Goal: Information Seeking & Learning: Learn about a topic

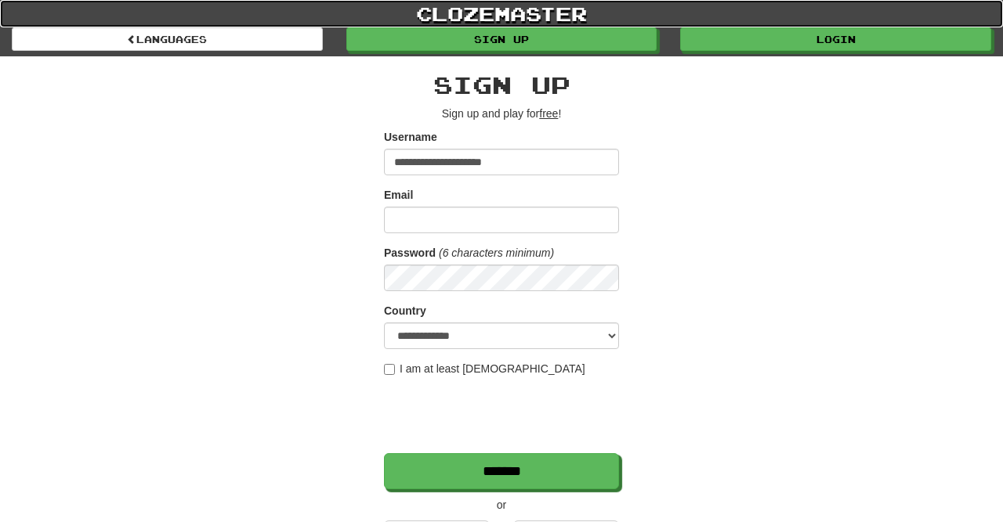
click at [847, 27] on link "clozemaster" at bounding box center [501, 13] width 1003 height 27
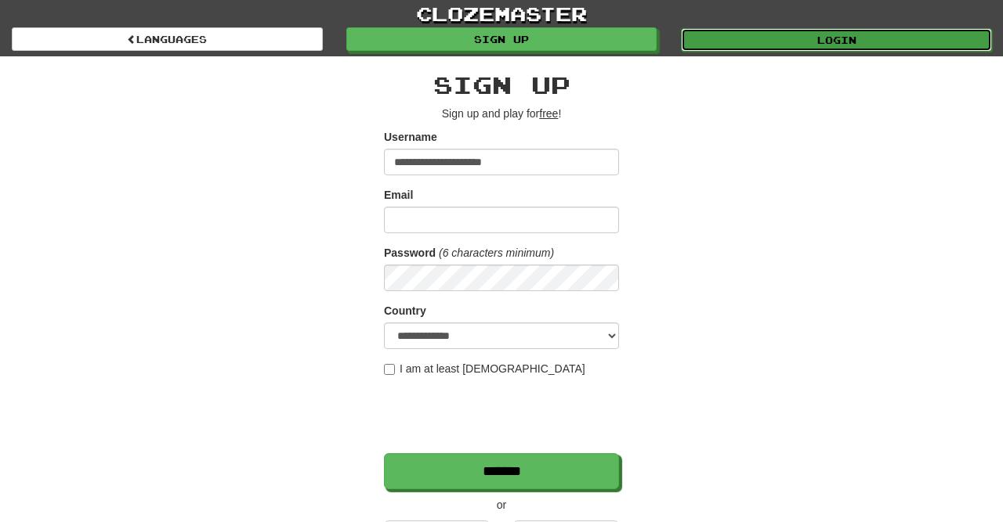
click at [798, 29] on link "Login" at bounding box center [836, 39] width 311 height 23
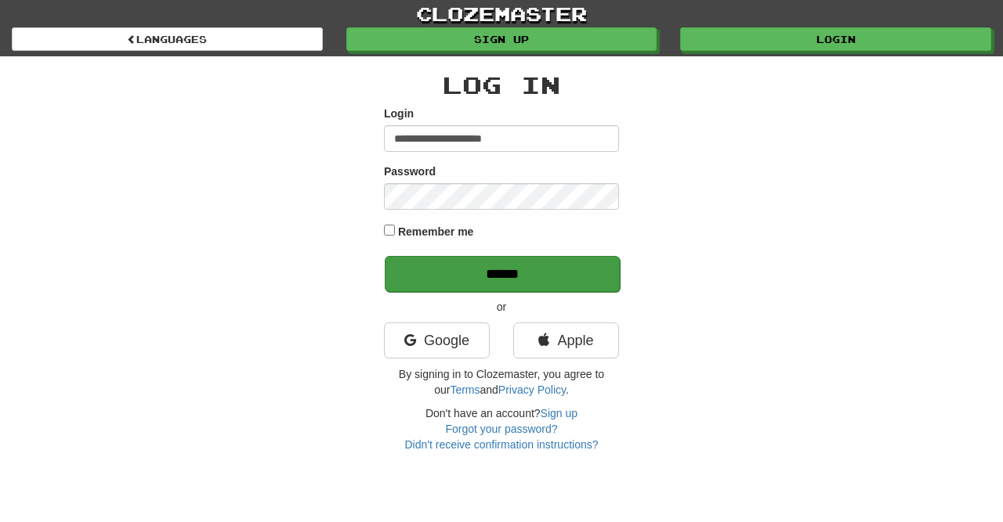
type input "**********"
click at [502, 269] on input "******" at bounding box center [502, 274] width 235 height 36
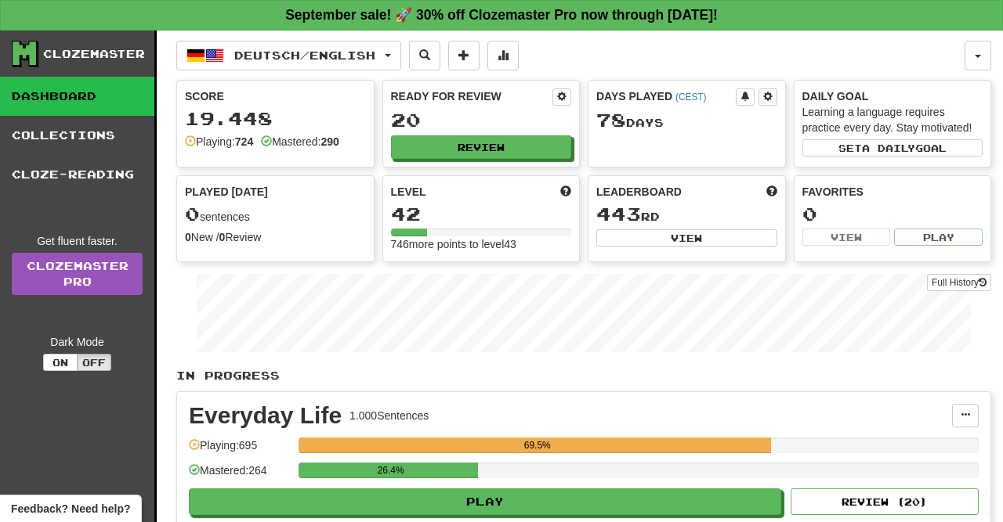
click at [502, 269] on div "Full History" at bounding box center [583, 315] width 815 height 98
click at [508, 139] on button "Review" at bounding box center [482, 147] width 181 height 23
select select "**"
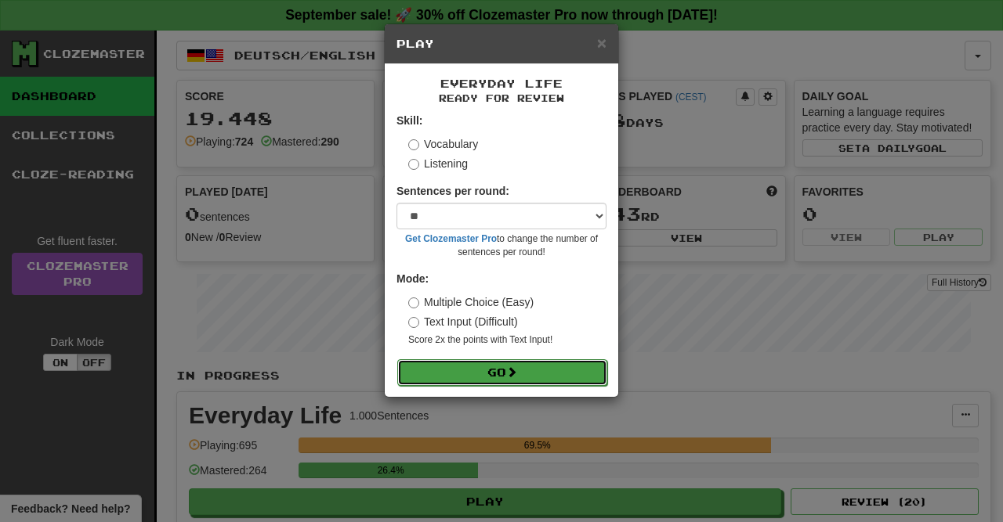
click at [485, 370] on button "Go" at bounding box center [502, 373] width 210 height 27
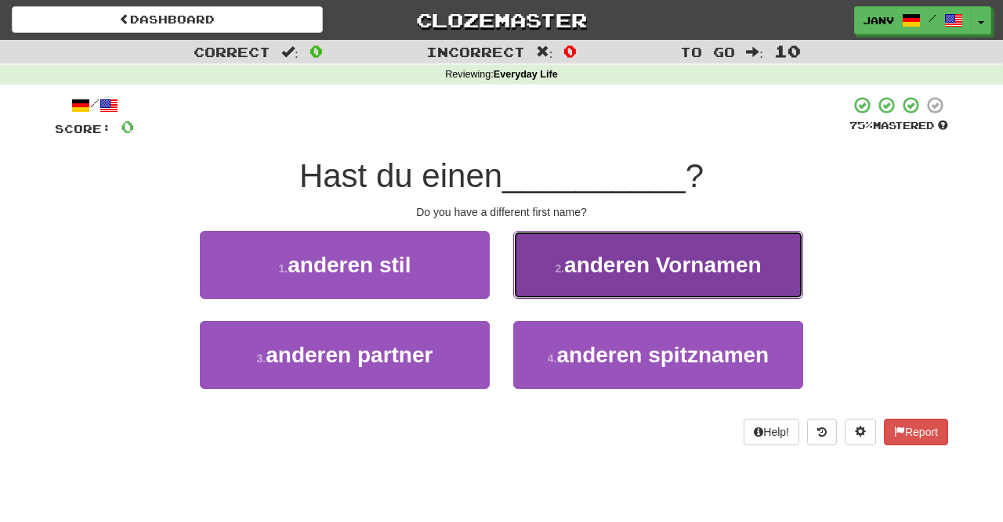
click at [669, 260] on span "anderen Vornamen" at bounding box center [662, 265] width 197 height 24
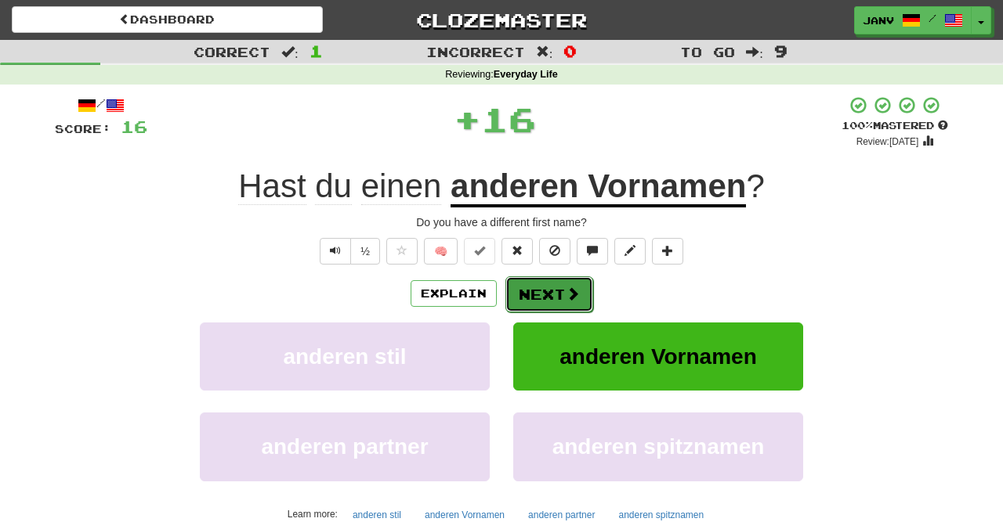
click at [552, 287] on button "Next" at bounding box center [549, 294] width 88 height 36
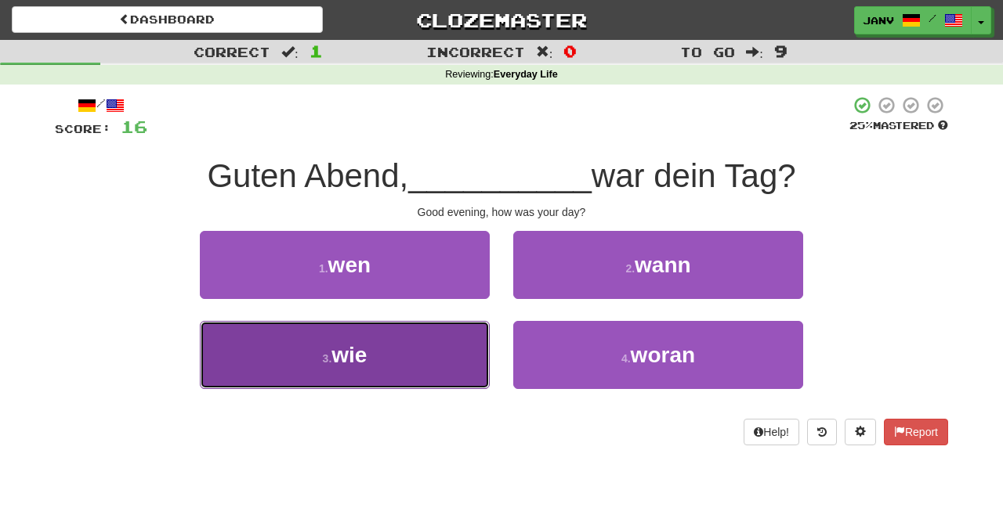
click at [375, 370] on button "3 . wie" at bounding box center [345, 355] width 290 height 68
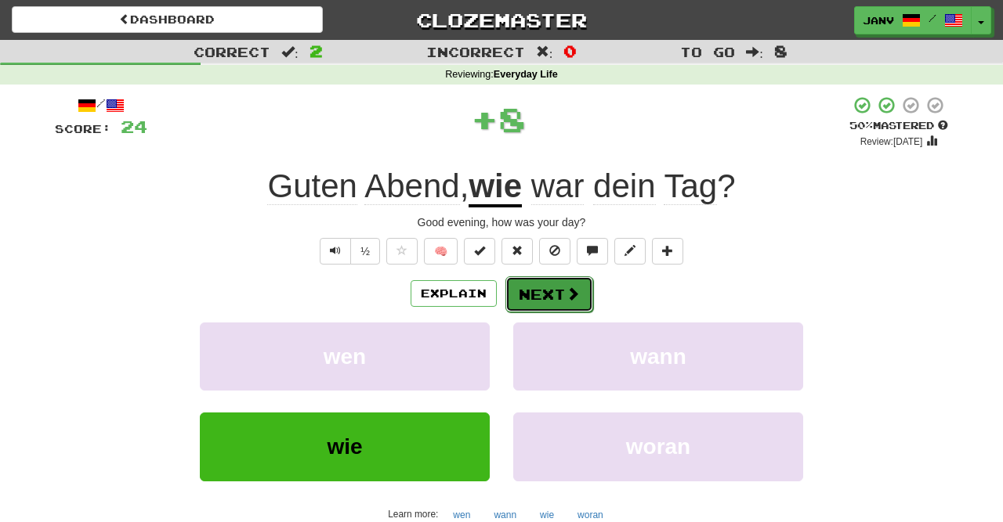
click at [565, 292] on span at bounding box center [572, 294] width 14 height 14
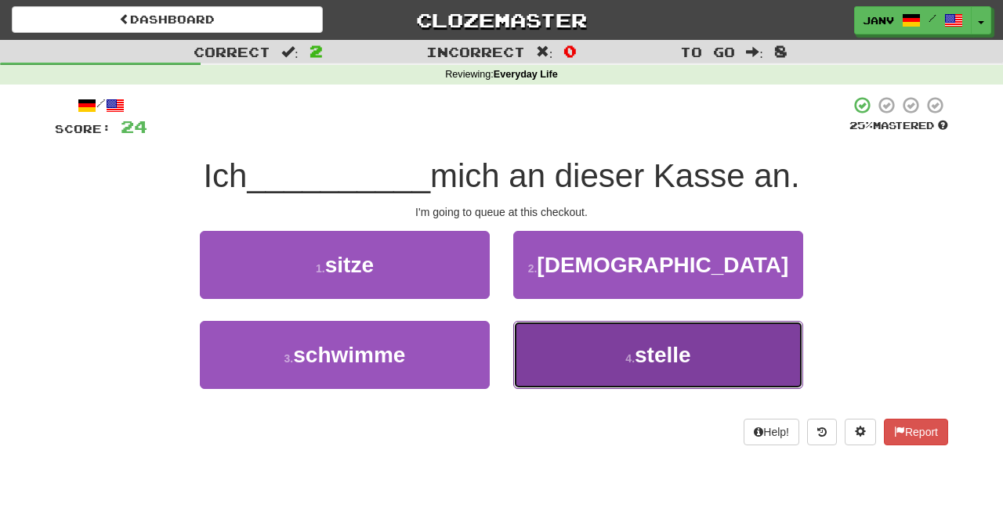
click at [662, 360] on span "stelle" at bounding box center [662, 355] width 56 height 24
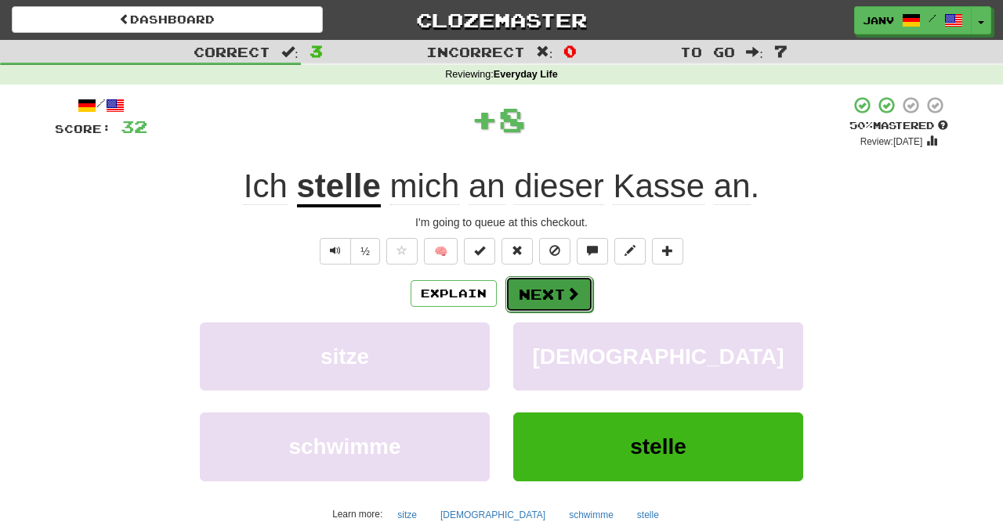
click at [547, 283] on button "Next" at bounding box center [549, 294] width 88 height 36
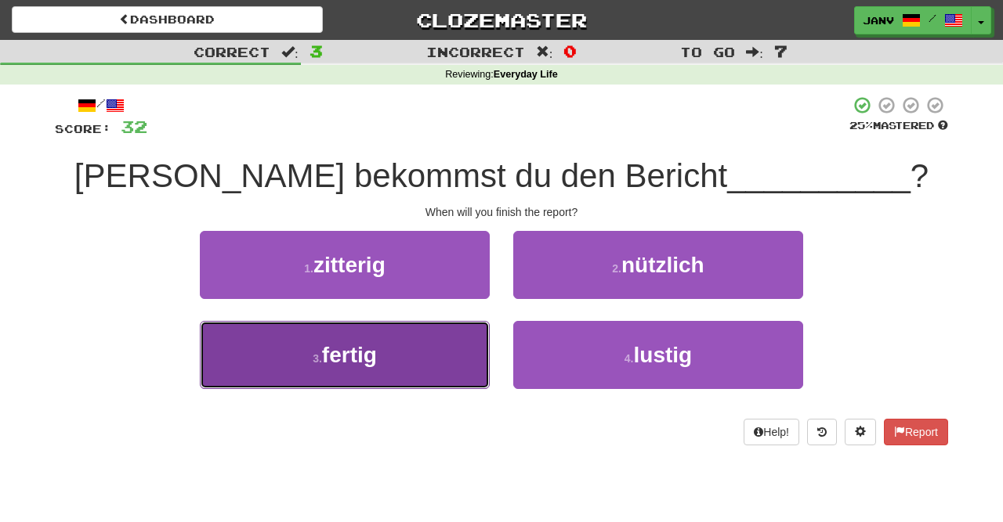
click at [425, 369] on button "3 . fertig" at bounding box center [345, 355] width 290 height 68
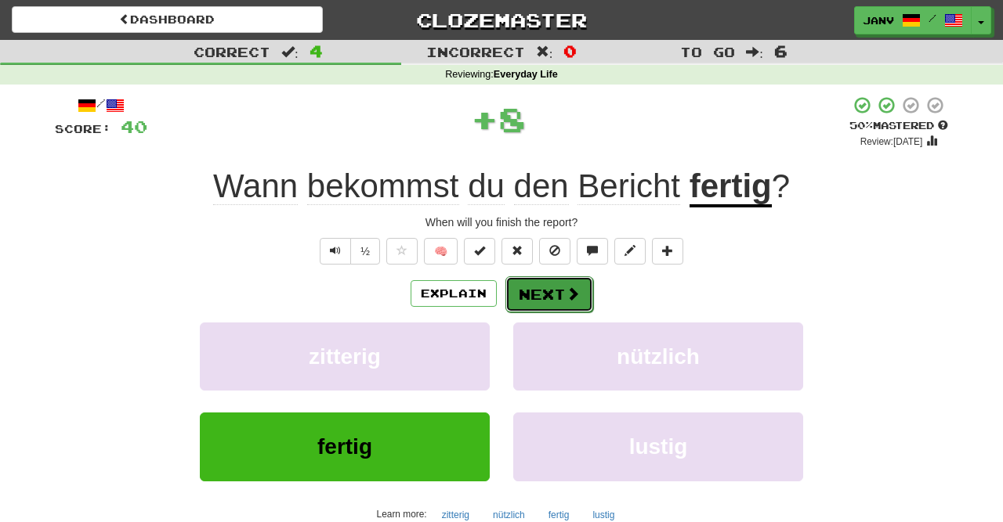
click at [576, 294] on span at bounding box center [572, 294] width 14 height 14
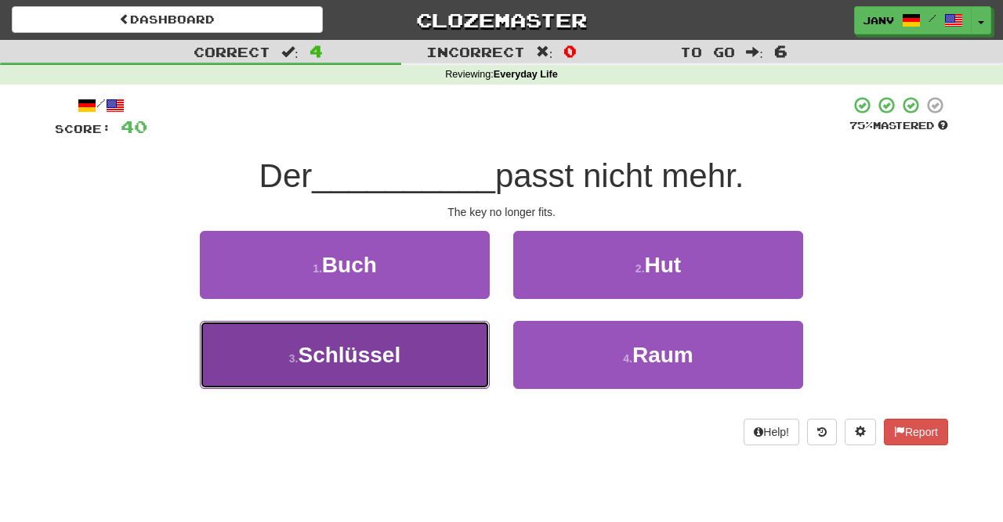
click at [411, 362] on button "3 . Schlüssel" at bounding box center [345, 355] width 290 height 68
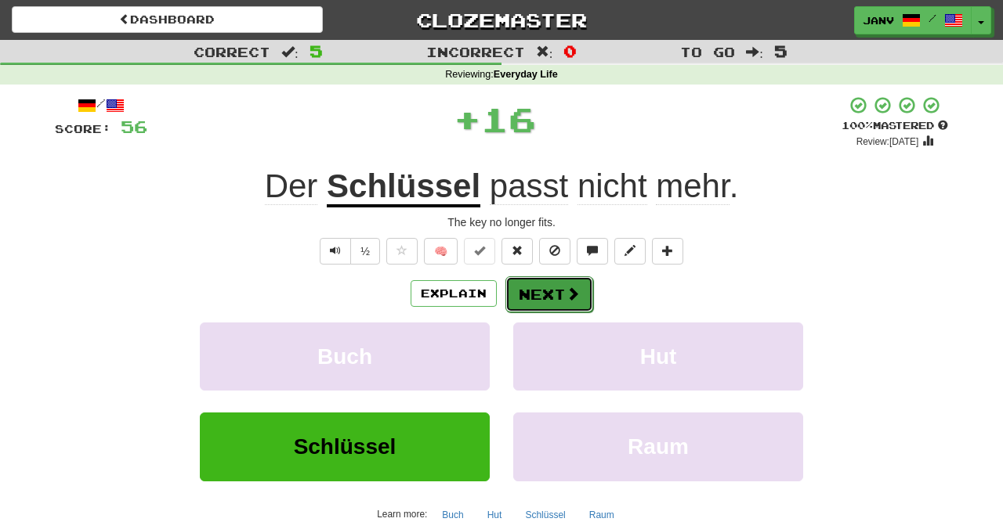
click at [547, 294] on button "Next" at bounding box center [549, 294] width 88 height 36
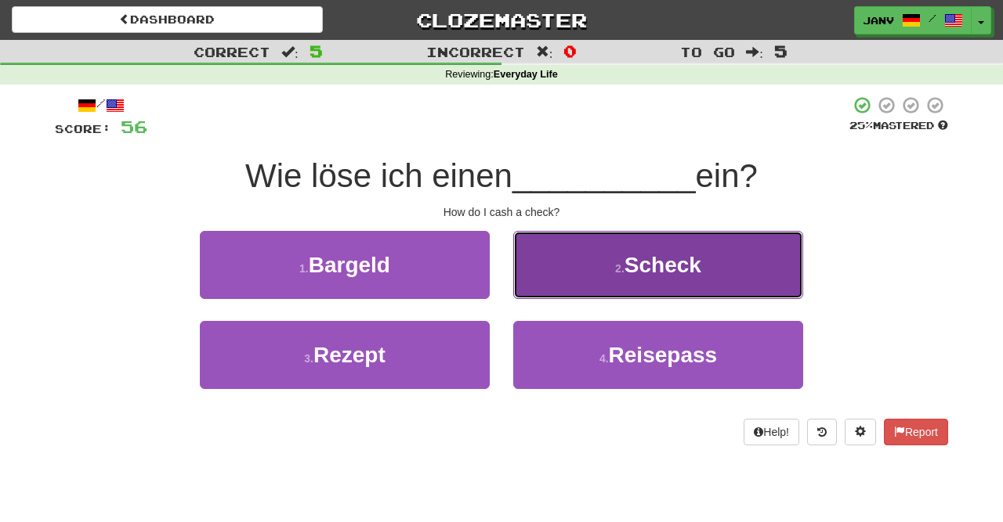
click at [649, 290] on button "2 . Scheck" at bounding box center [658, 265] width 290 height 68
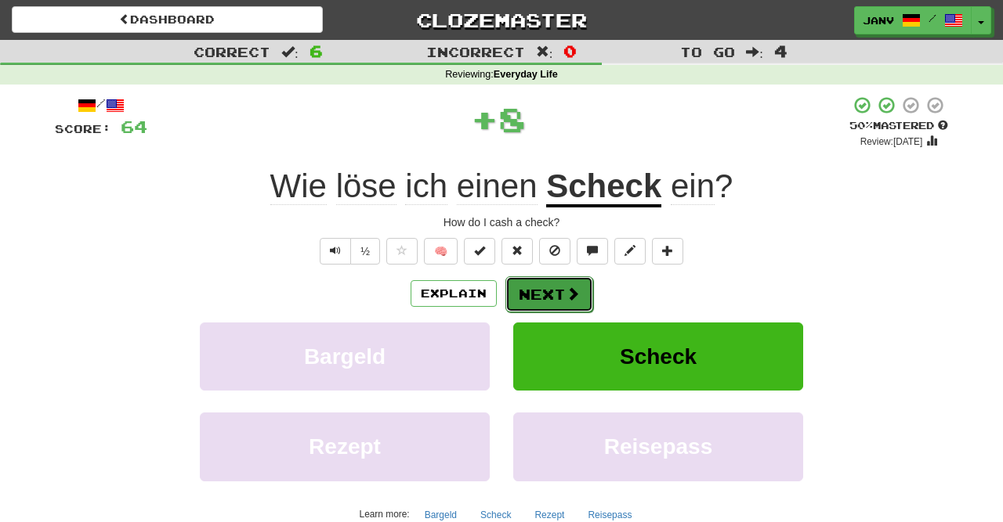
click at [570, 283] on button "Next" at bounding box center [549, 294] width 88 height 36
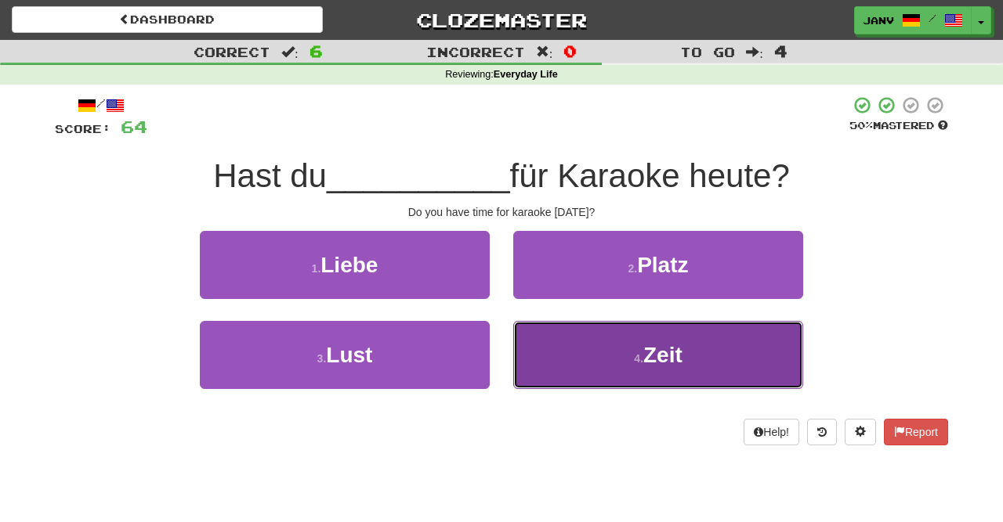
click at [647, 366] on span "Zeit" at bounding box center [662, 355] width 39 height 24
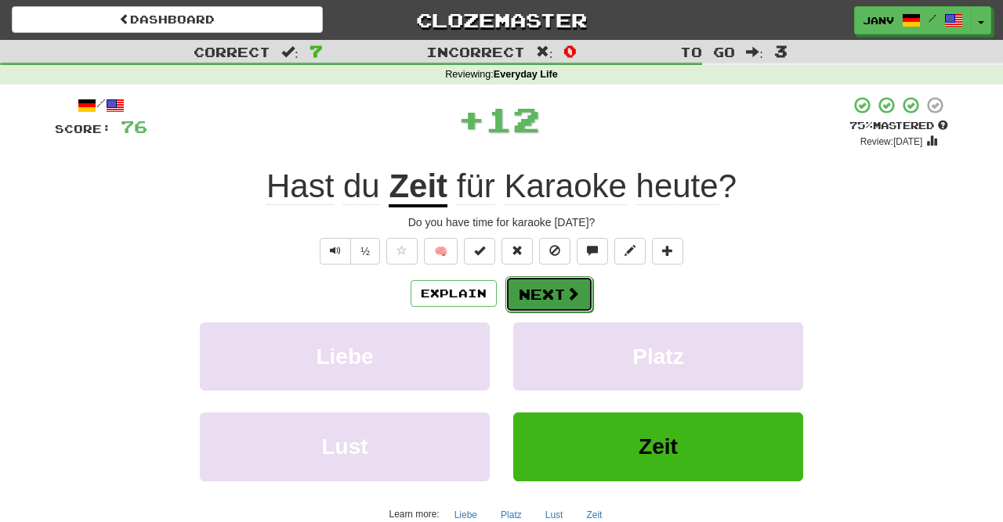
click at [541, 298] on button "Next" at bounding box center [549, 294] width 88 height 36
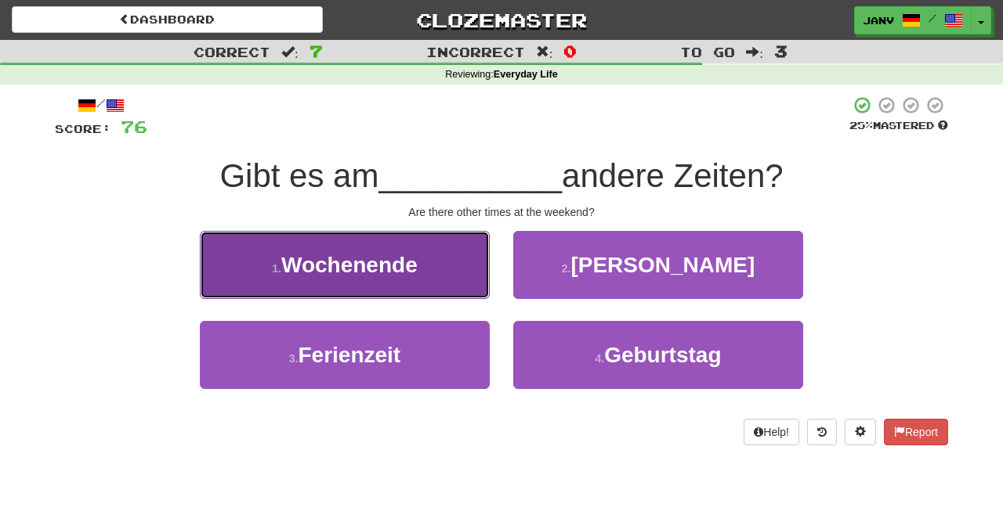
click at [394, 276] on span "Wochenende" at bounding box center [349, 265] width 136 height 24
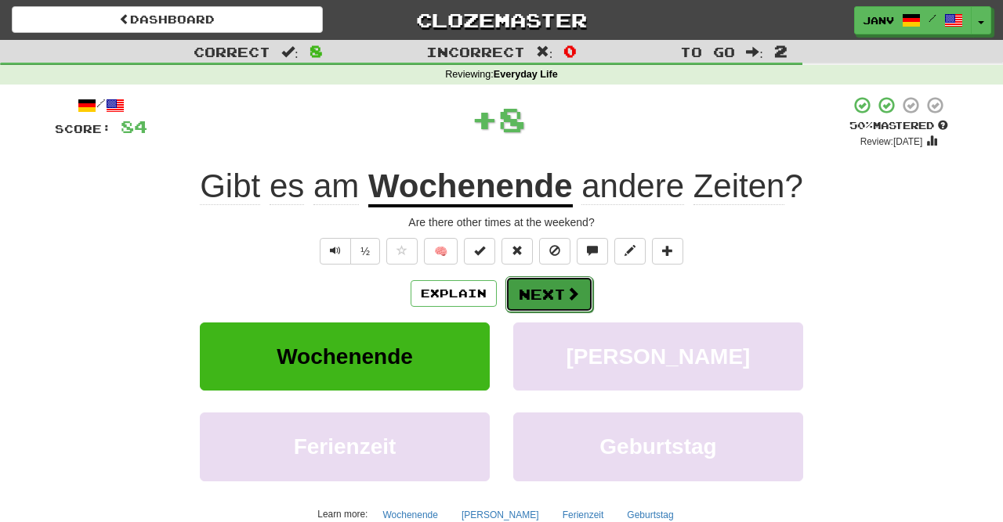
click at [553, 294] on button "Next" at bounding box center [549, 294] width 88 height 36
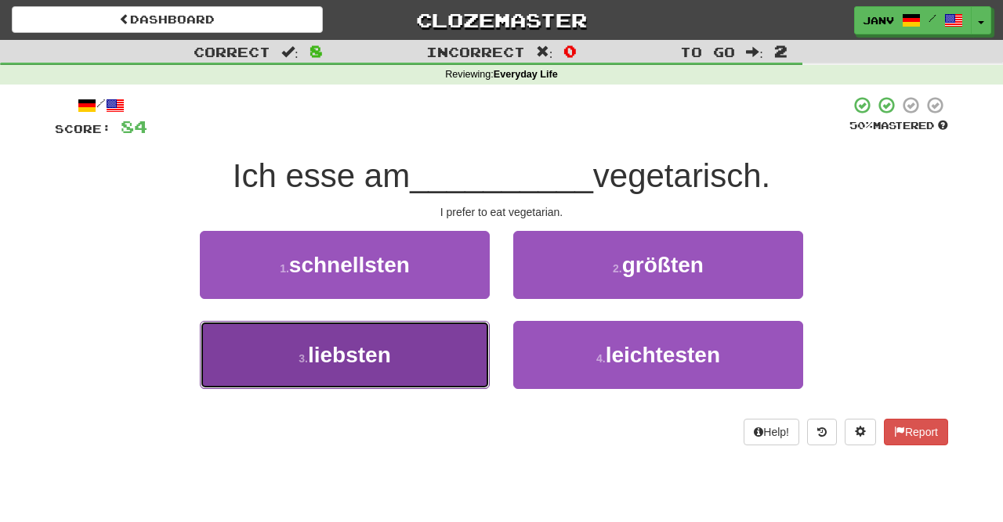
click at [438, 366] on button "3 . liebsten" at bounding box center [345, 355] width 290 height 68
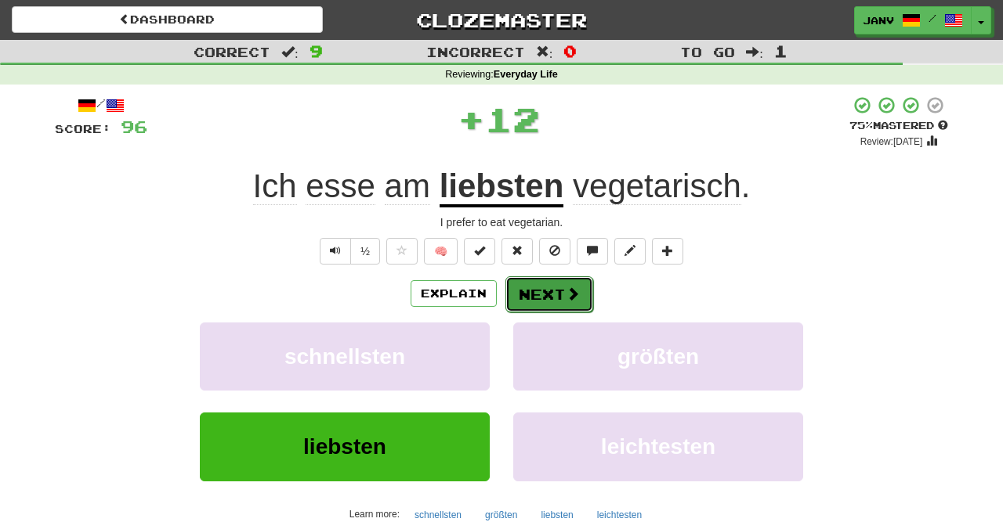
click at [547, 287] on button "Next" at bounding box center [549, 294] width 88 height 36
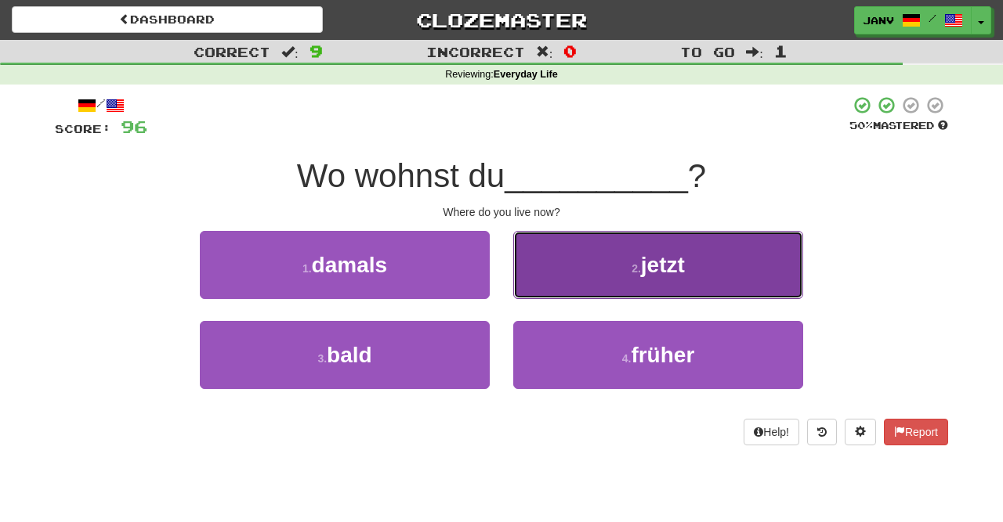
click at [648, 266] on span "jetzt" at bounding box center [663, 265] width 44 height 24
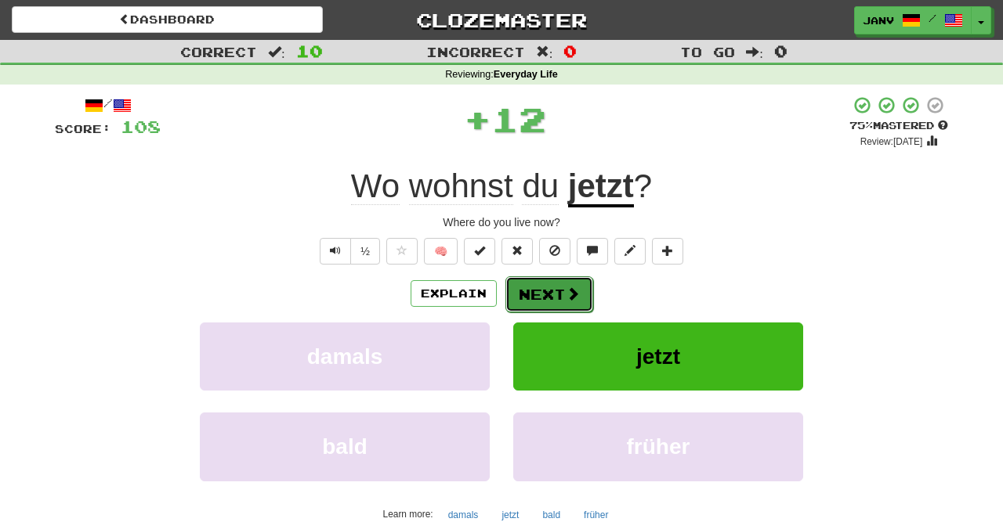
click at [549, 286] on button "Next" at bounding box center [549, 294] width 88 height 36
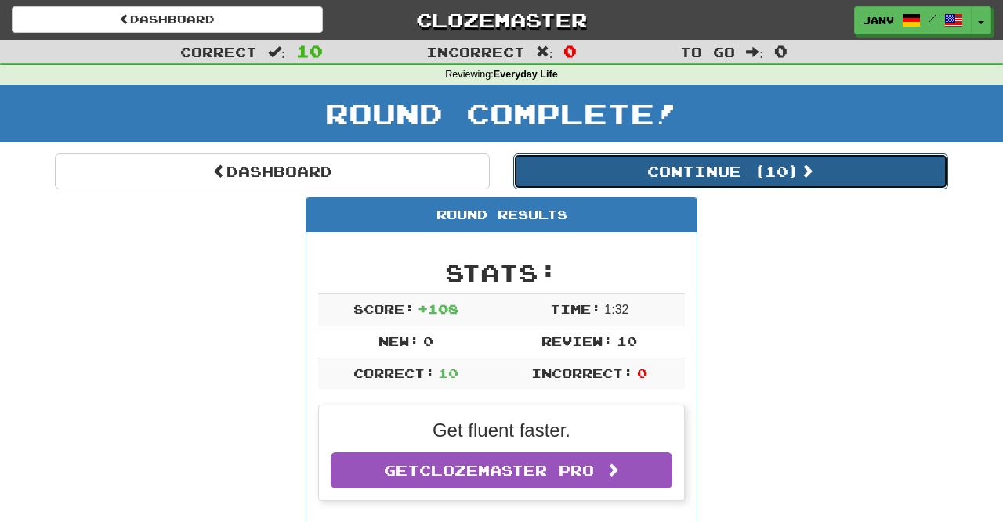
click at [729, 171] on button "Continue ( 10 )" at bounding box center [730, 172] width 435 height 36
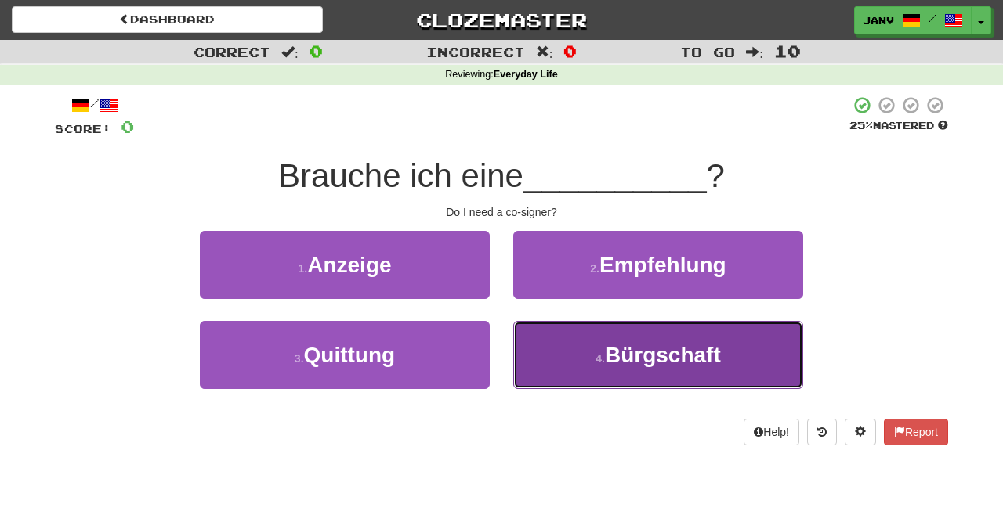
click at [605, 364] on small "4 ." at bounding box center [599, 358] width 9 height 13
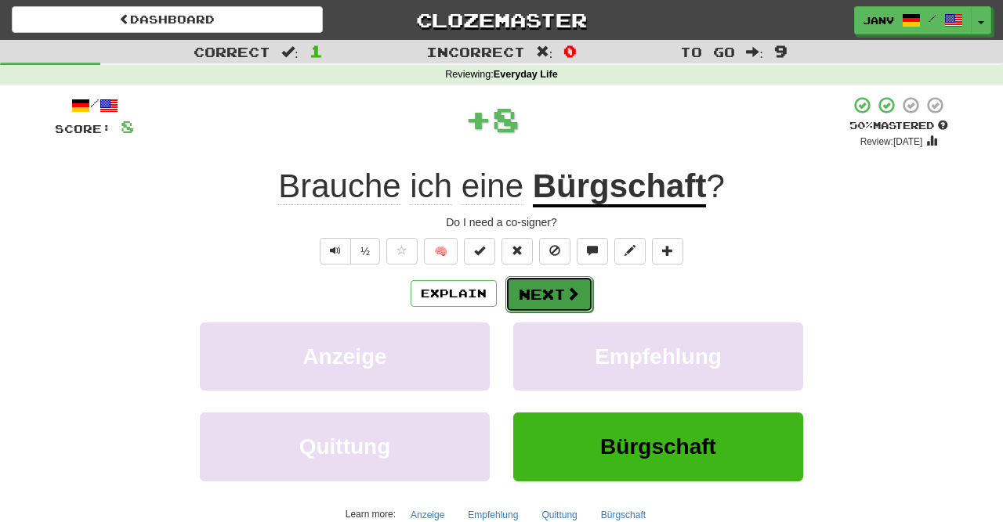
click at [573, 295] on span at bounding box center [572, 294] width 14 height 14
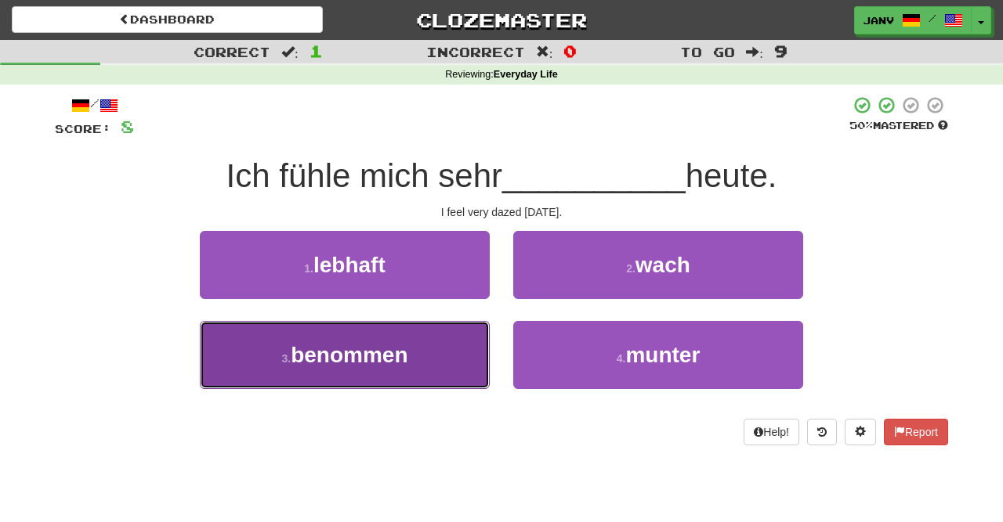
click at [401, 370] on button "3 . benommen" at bounding box center [345, 355] width 290 height 68
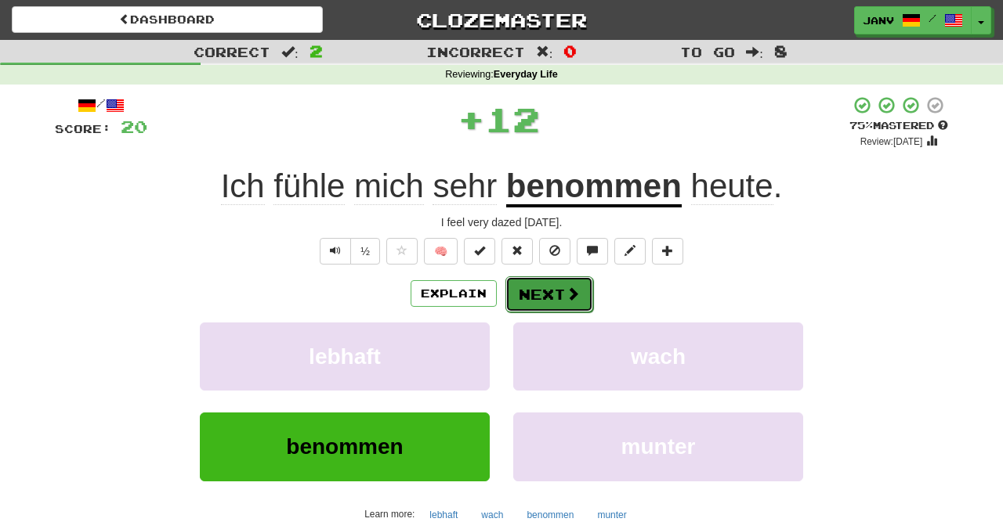
click at [538, 286] on button "Next" at bounding box center [549, 294] width 88 height 36
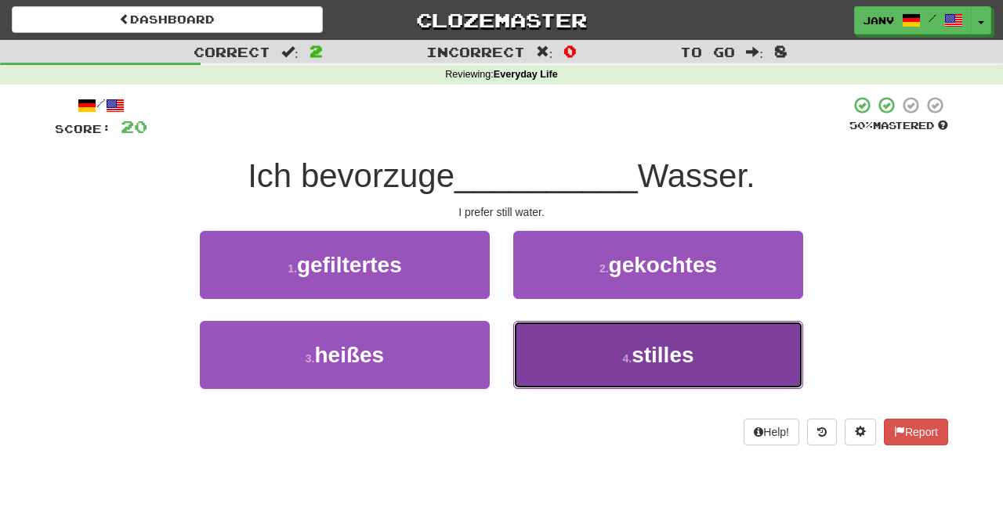
click at [668, 358] on span "stilles" at bounding box center [662, 355] width 62 height 24
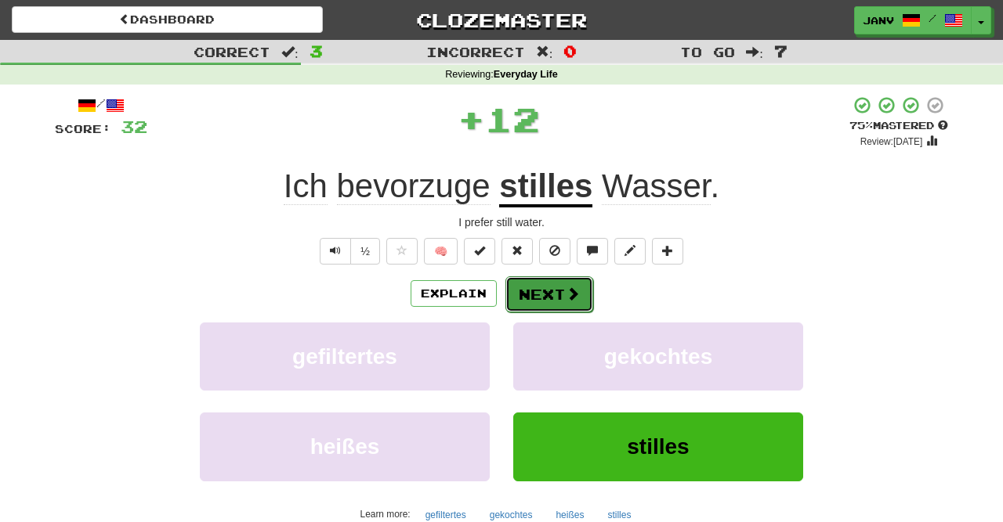
click at [565, 293] on span at bounding box center [572, 294] width 14 height 14
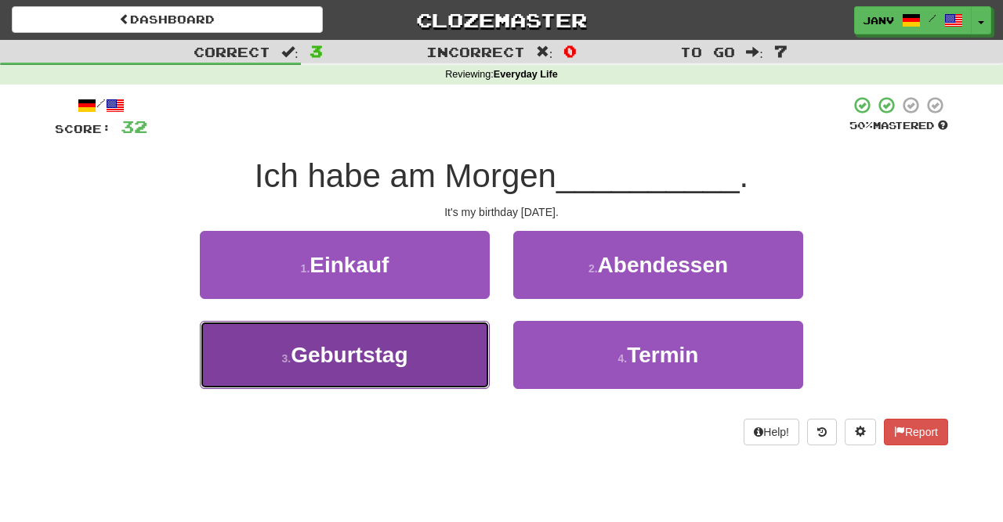
click at [396, 353] on span "Geburtstag" at bounding box center [349, 355] width 117 height 24
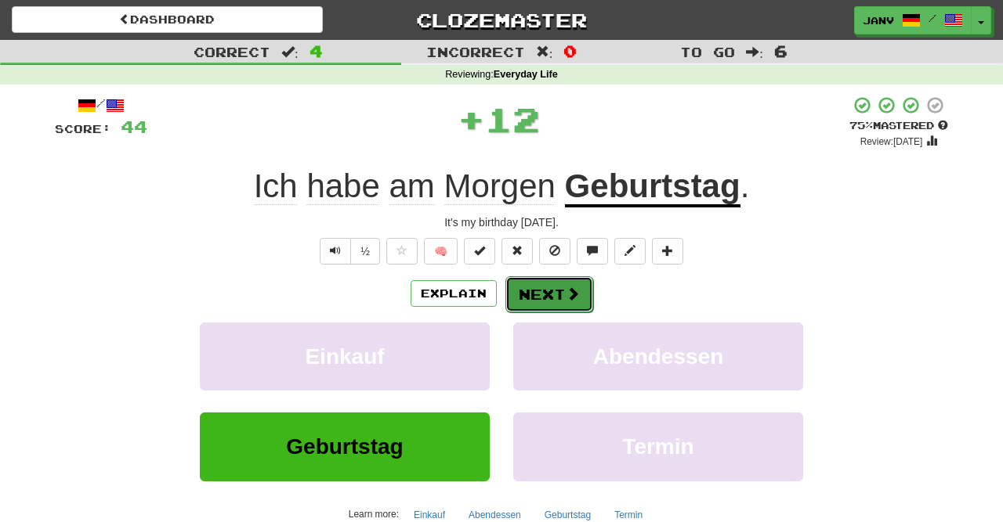
click at [544, 289] on button "Next" at bounding box center [549, 294] width 88 height 36
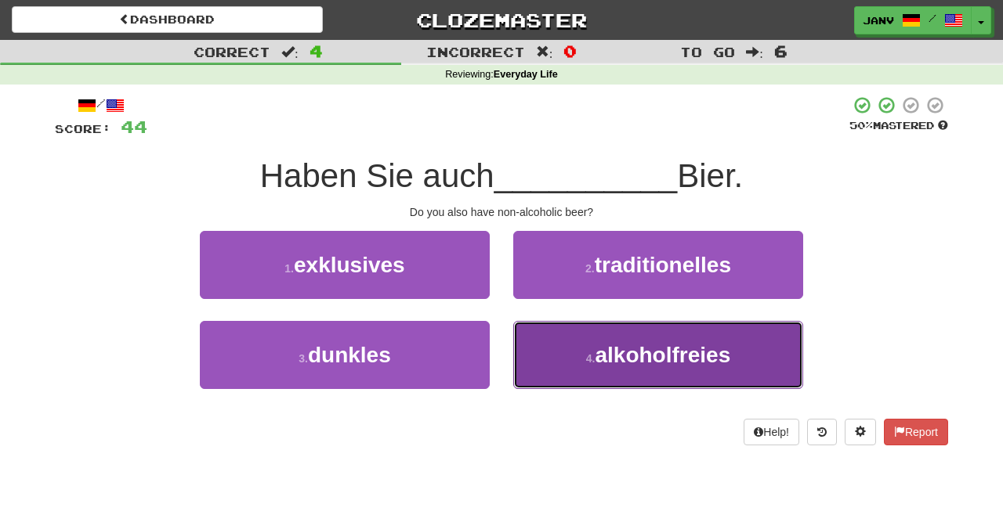
click at [592, 353] on small "4 ." at bounding box center [590, 358] width 9 height 13
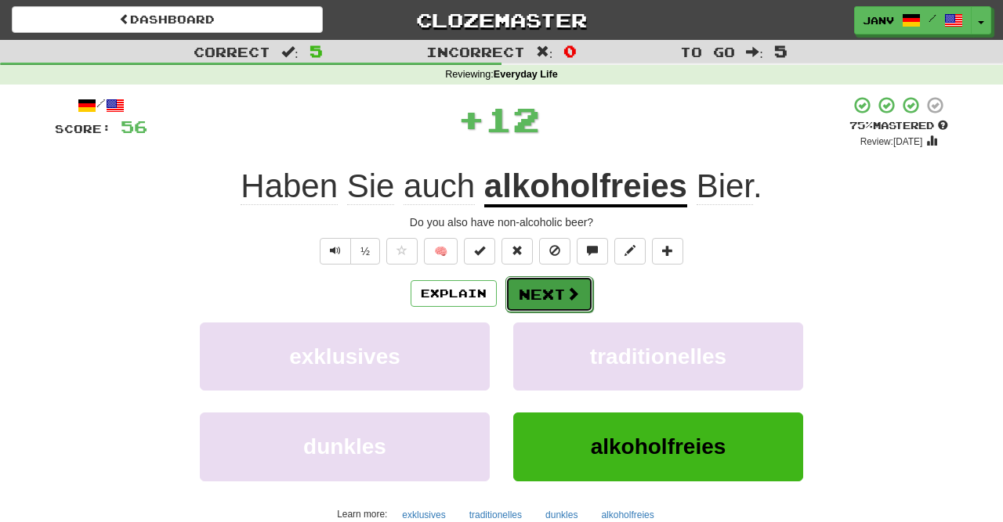
click at [563, 285] on button "Next" at bounding box center [549, 294] width 88 height 36
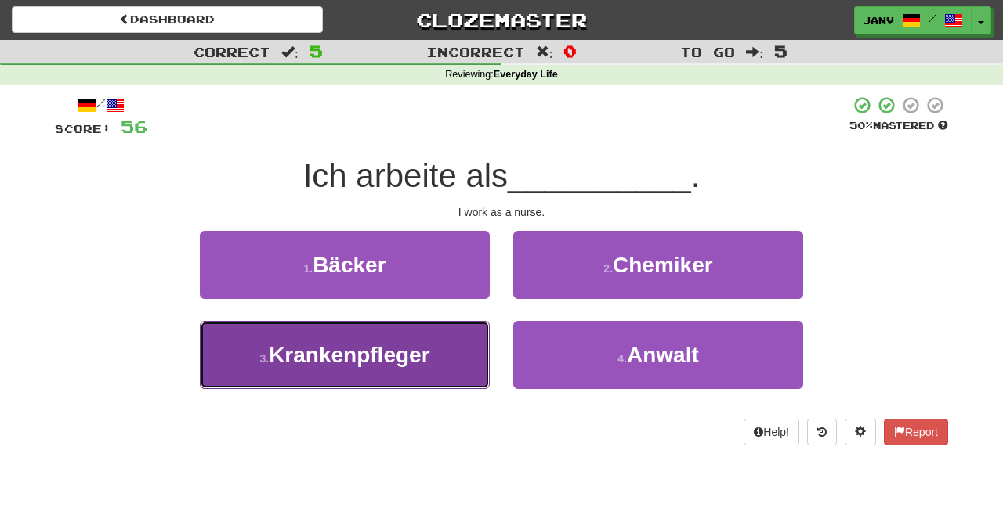
click at [403, 353] on span "Krankenpfleger" at bounding box center [349, 355] width 161 height 24
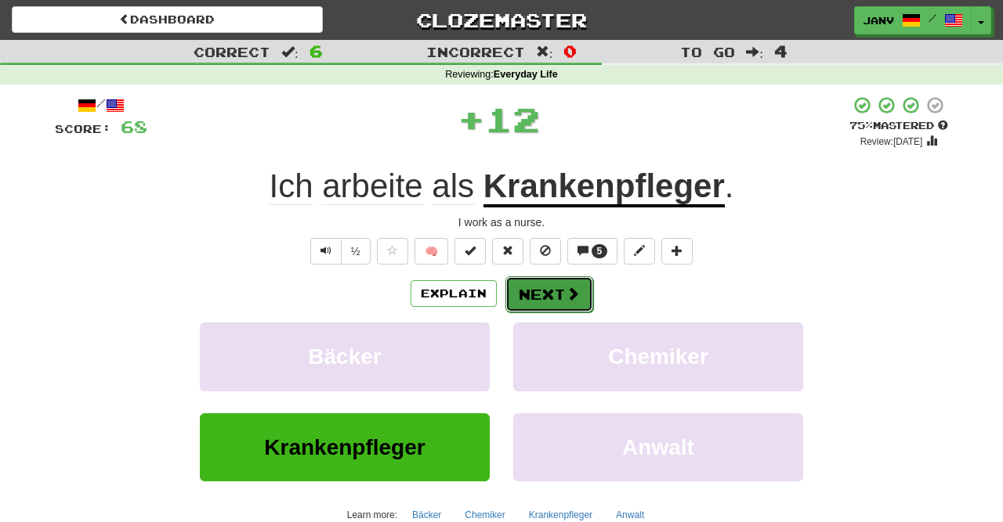
click at [531, 282] on button "Next" at bounding box center [549, 294] width 88 height 36
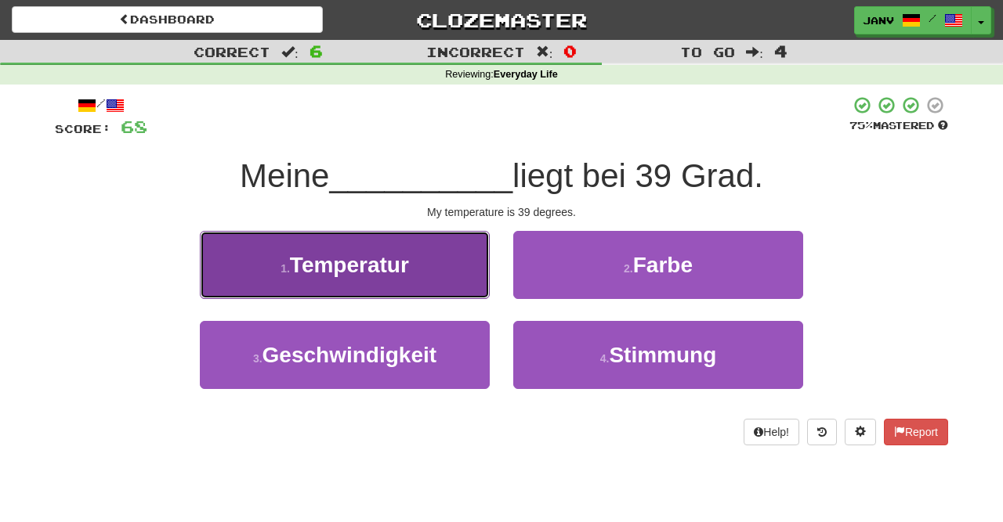
click at [415, 280] on button "1 . Temperatur" at bounding box center [345, 265] width 290 height 68
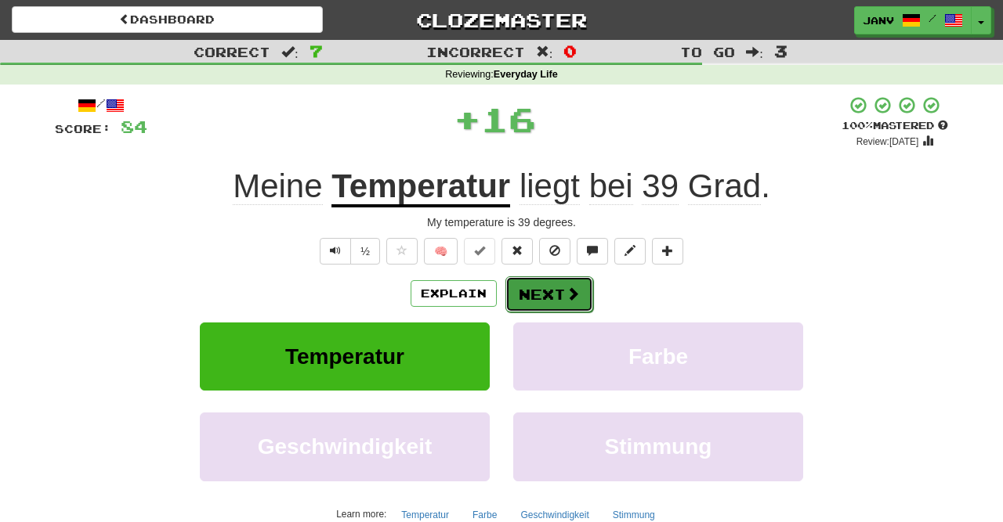
click at [540, 292] on button "Next" at bounding box center [549, 294] width 88 height 36
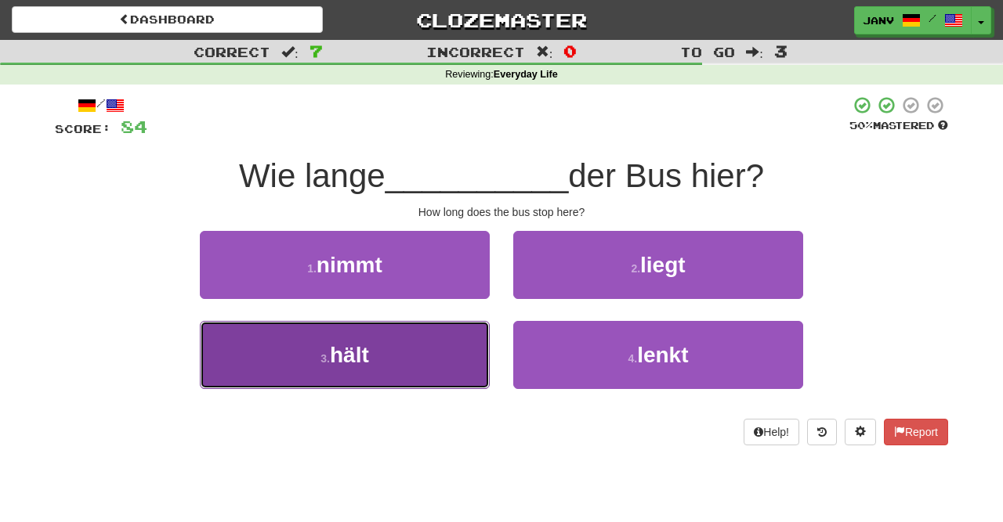
click at [399, 363] on button "3 . hält" at bounding box center [345, 355] width 290 height 68
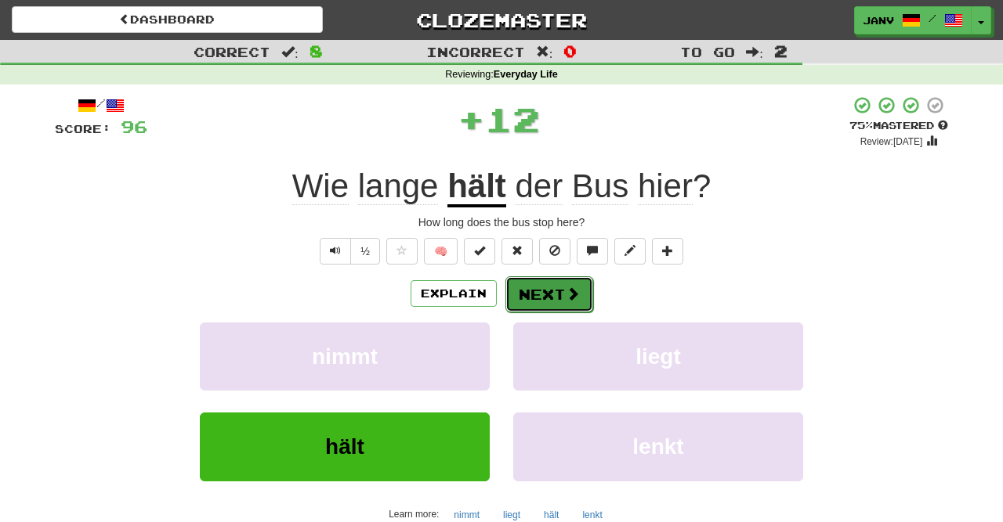
click at [555, 295] on button "Next" at bounding box center [549, 294] width 88 height 36
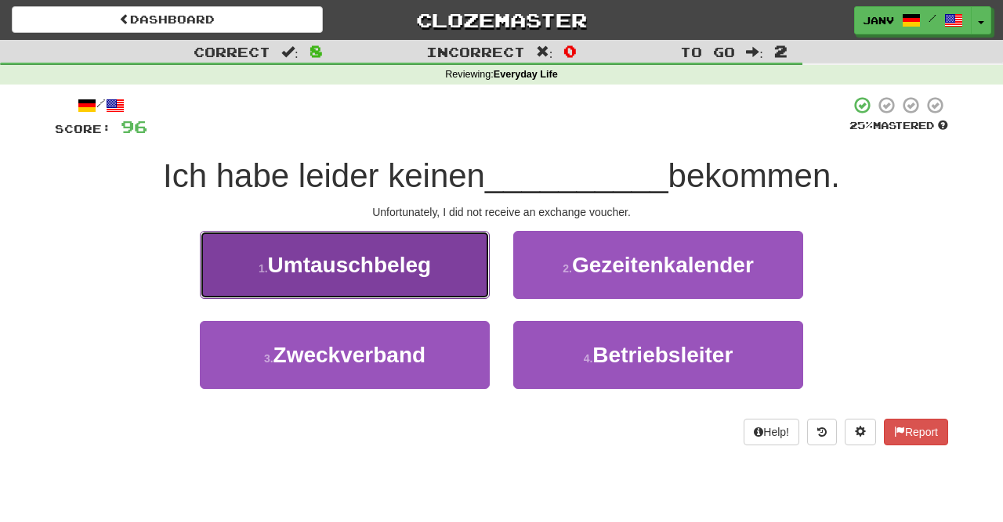
click at [461, 272] on button "1 . Umtauschbeleg" at bounding box center [345, 265] width 290 height 68
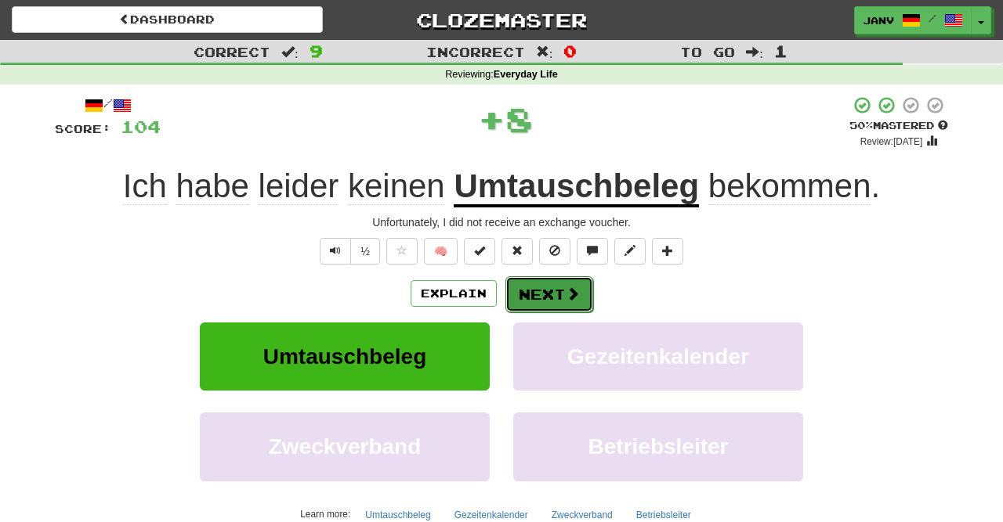
click at [583, 297] on button "Next" at bounding box center [549, 294] width 88 height 36
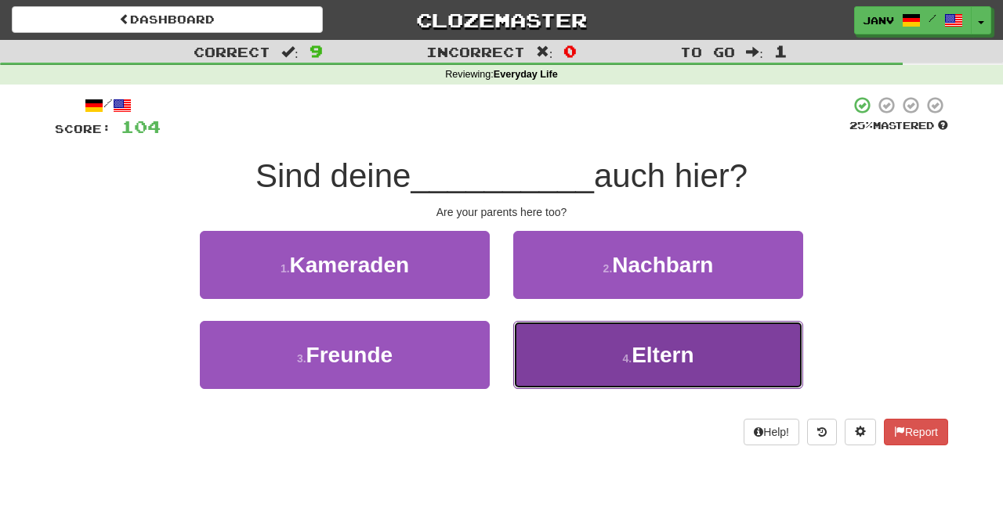
click at [591, 358] on button "4 . Eltern" at bounding box center [658, 355] width 290 height 68
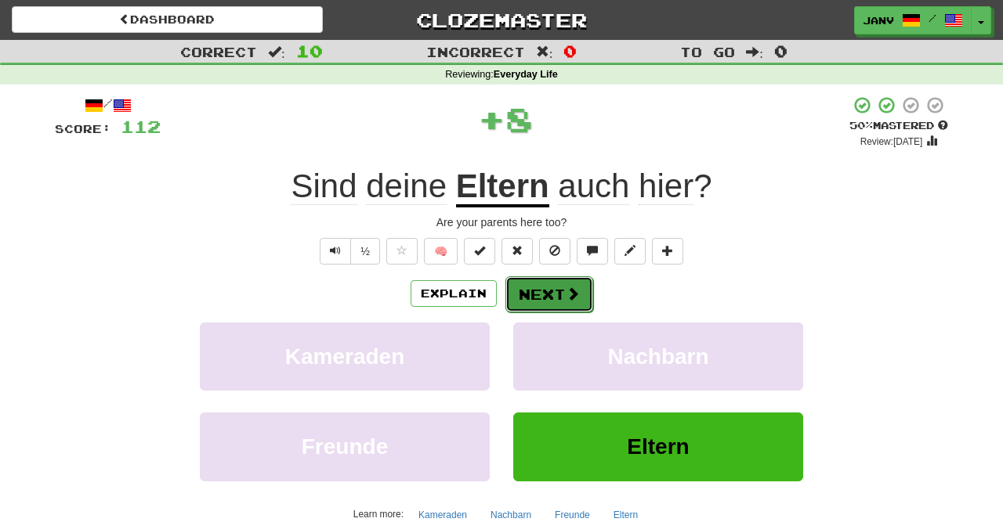
click at [529, 294] on button "Next" at bounding box center [549, 294] width 88 height 36
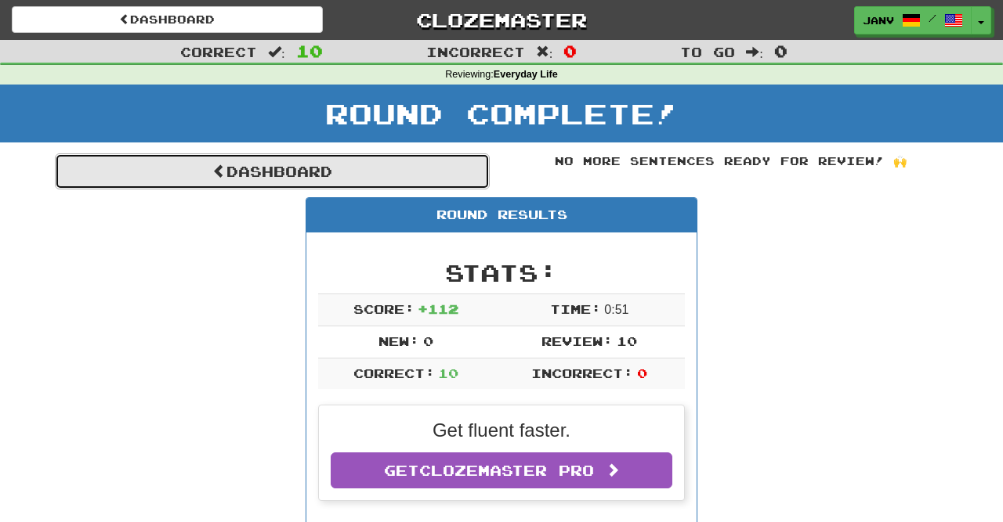
click at [321, 173] on link "Dashboard" at bounding box center [272, 172] width 435 height 36
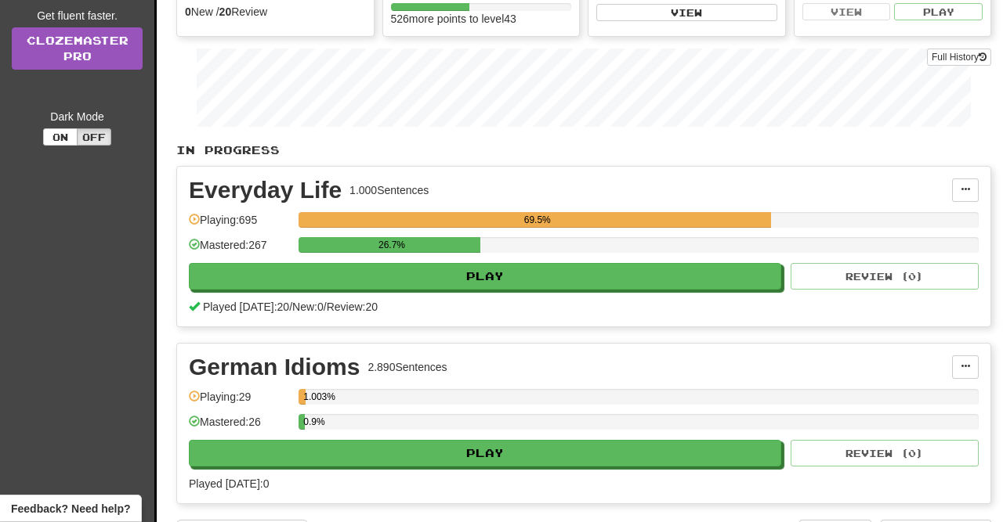
scroll to position [232, 0]
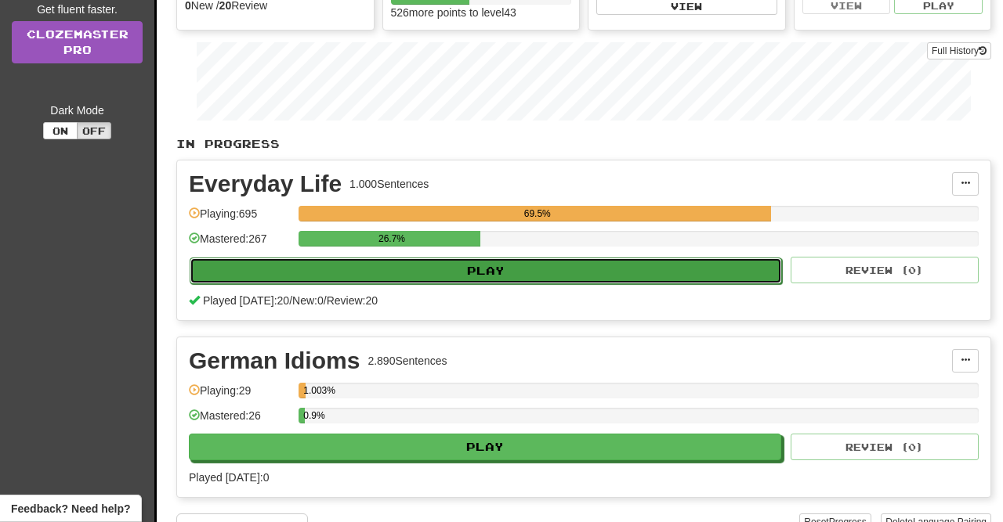
click at [565, 258] on button "Play" at bounding box center [486, 271] width 592 height 27
select select "**"
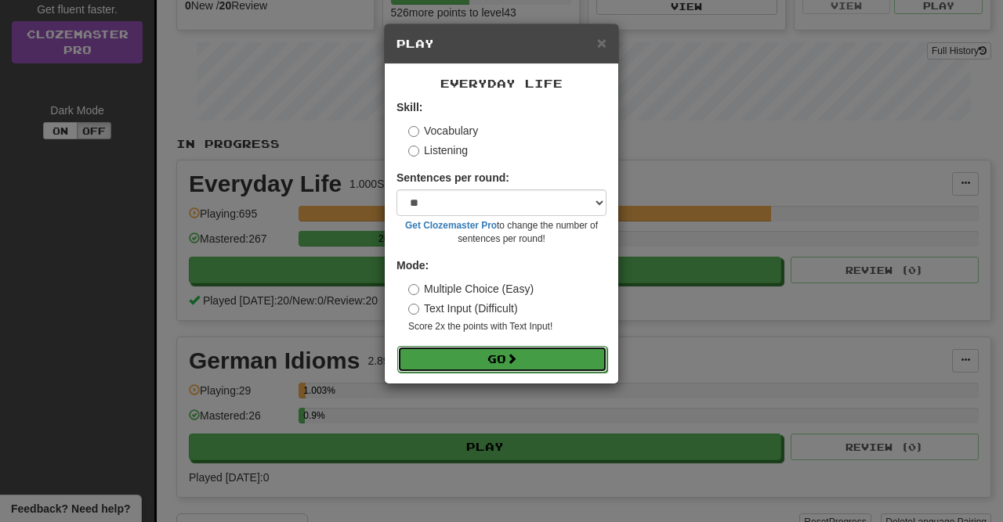
click at [530, 359] on button "Go" at bounding box center [502, 359] width 210 height 27
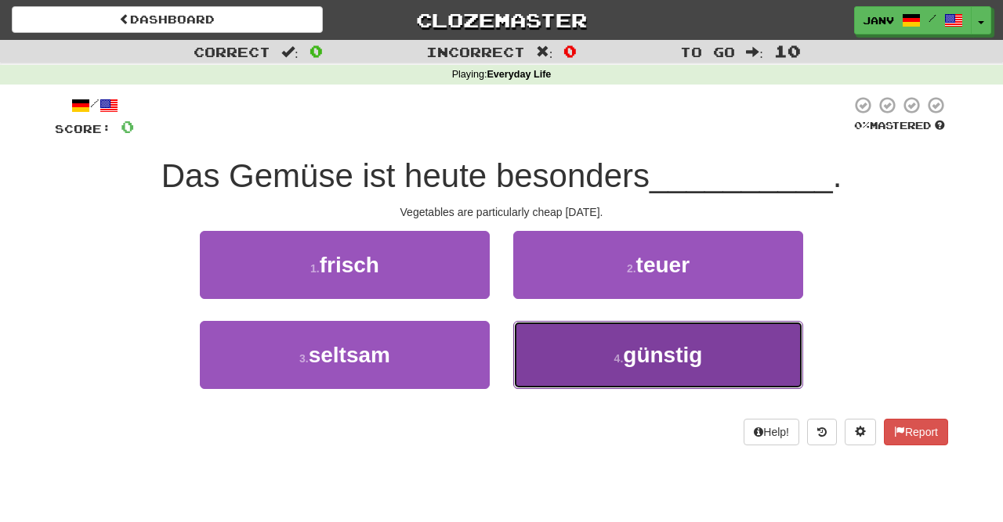
click at [707, 364] on button "4 . günstig" at bounding box center [658, 355] width 290 height 68
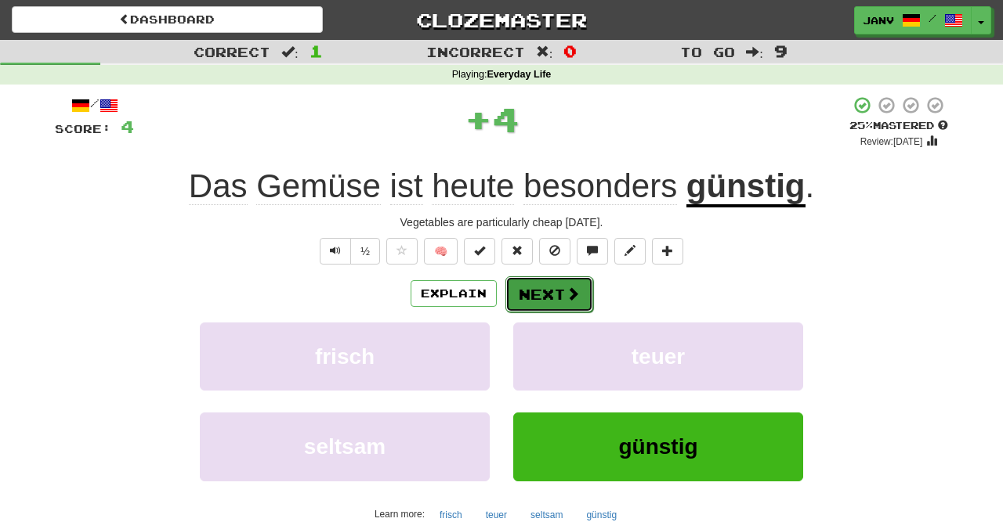
click at [560, 300] on button "Next" at bounding box center [549, 294] width 88 height 36
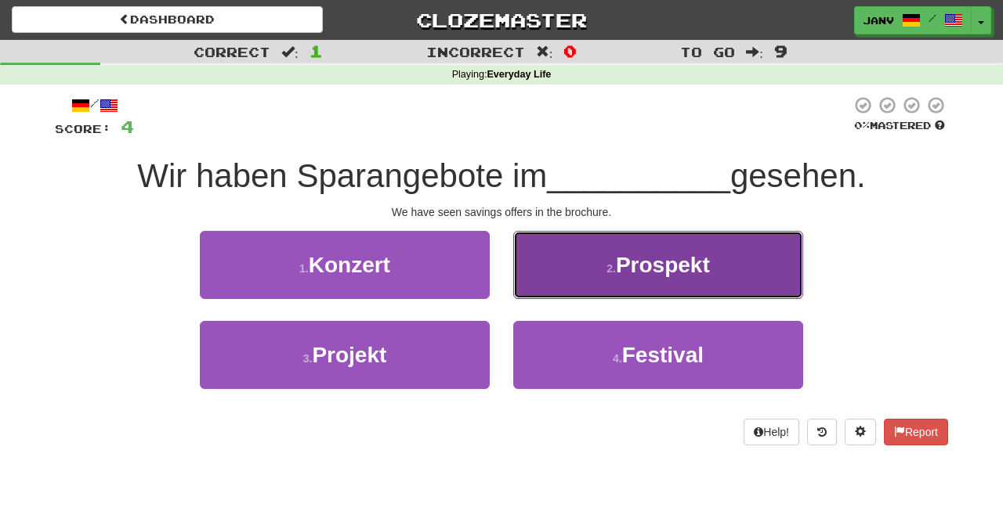
click at [627, 271] on span "Prospekt" at bounding box center [663, 265] width 94 height 24
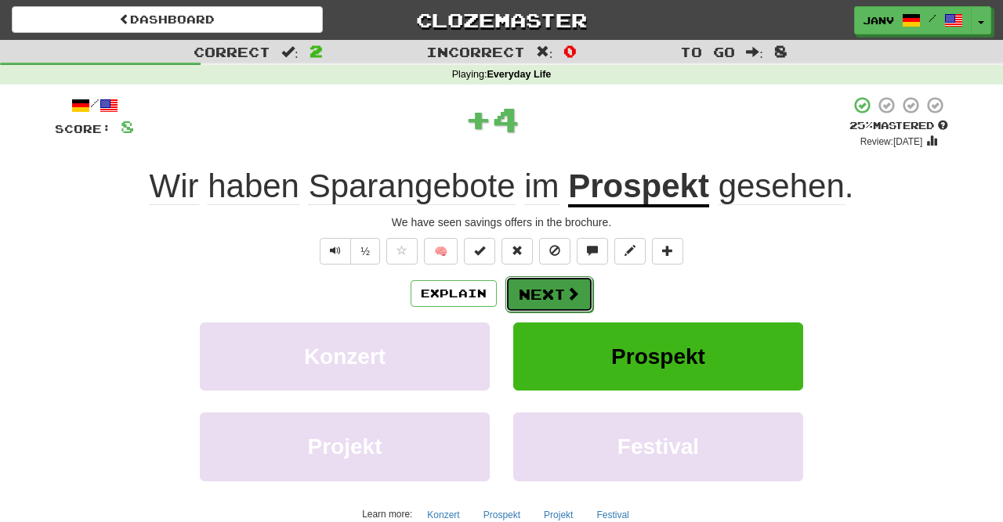
click at [554, 295] on button "Next" at bounding box center [549, 294] width 88 height 36
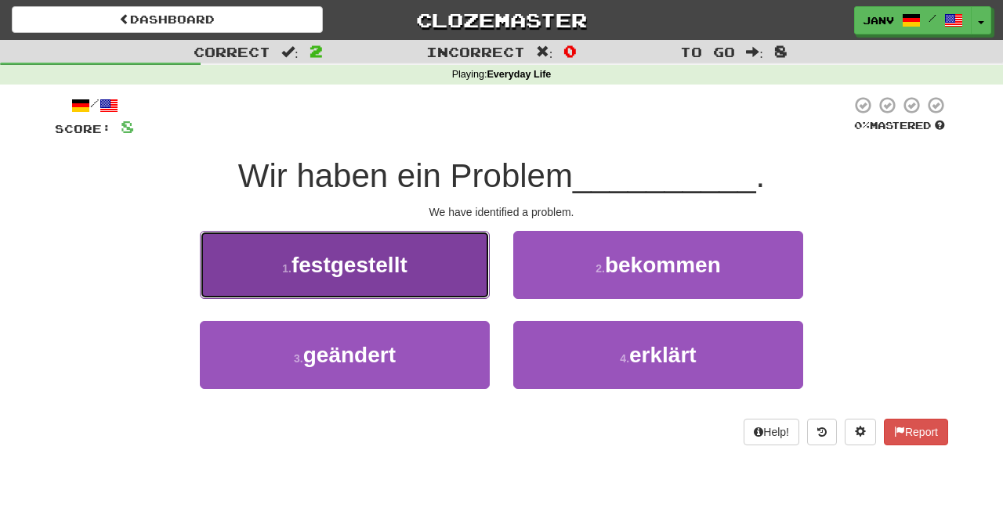
click at [411, 262] on button "1 . festgestellt" at bounding box center [345, 265] width 290 height 68
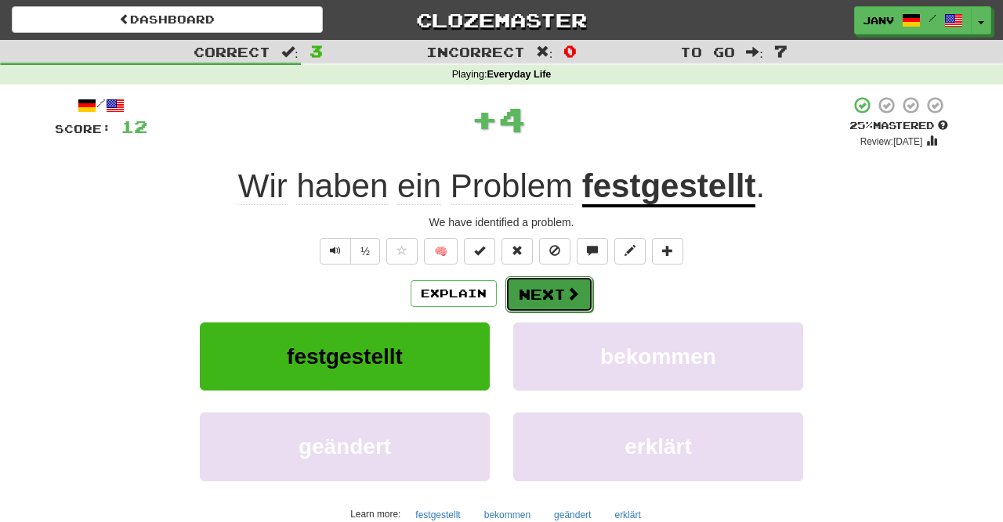
click at [579, 300] on button "Next" at bounding box center [549, 294] width 88 height 36
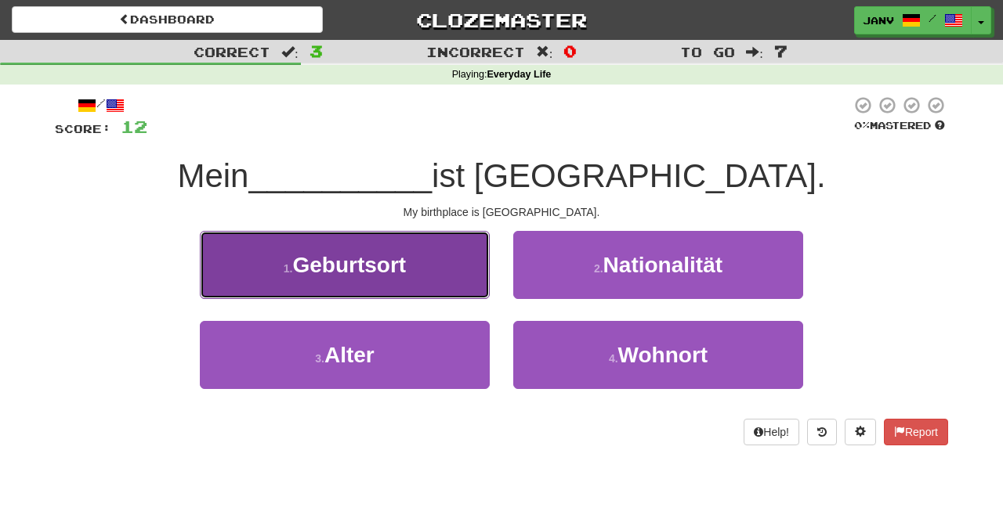
click at [432, 281] on button "1 . Geburtsort" at bounding box center [345, 265] width 290 height 68
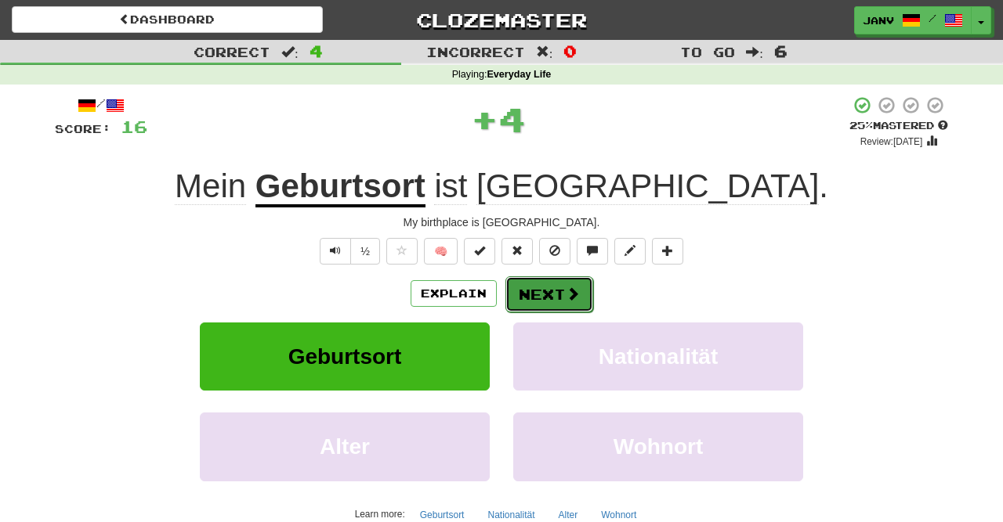
click at [573, 304] on button "Next" at bounding box center [549, 294] width 88 height 36
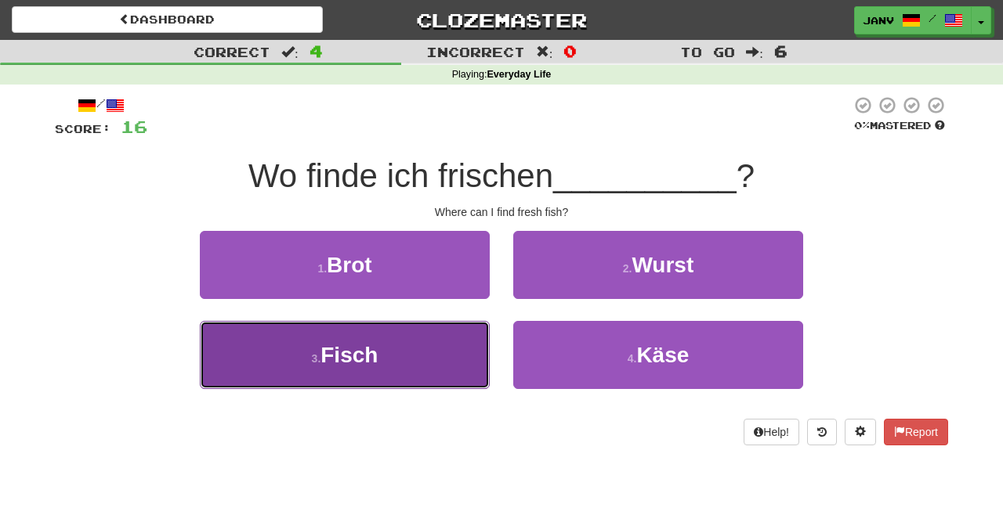
click at [444, 368] on button "3 . Fisch" at bounding box center [345, 355] width 290 height 68
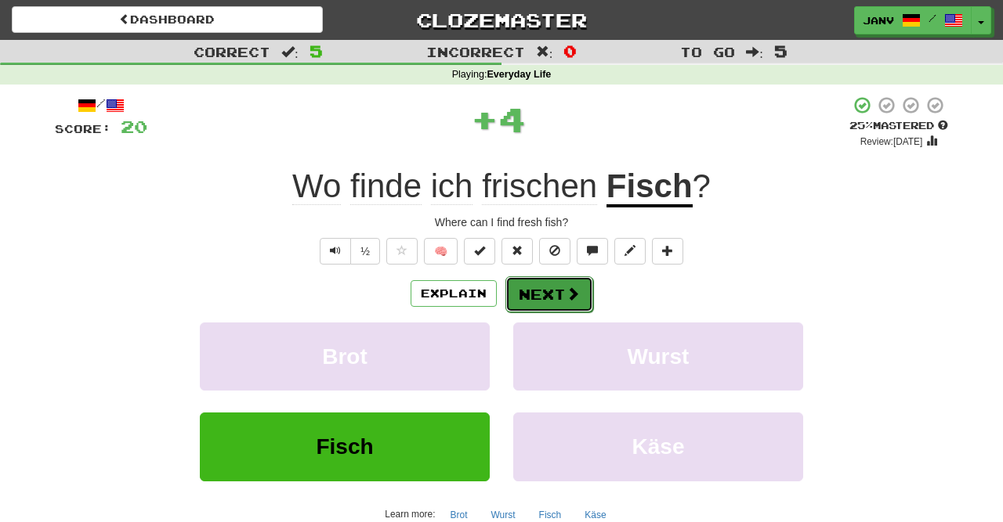
click at [574, 289] on span at bounding box center [572, 294] width 14 height 14
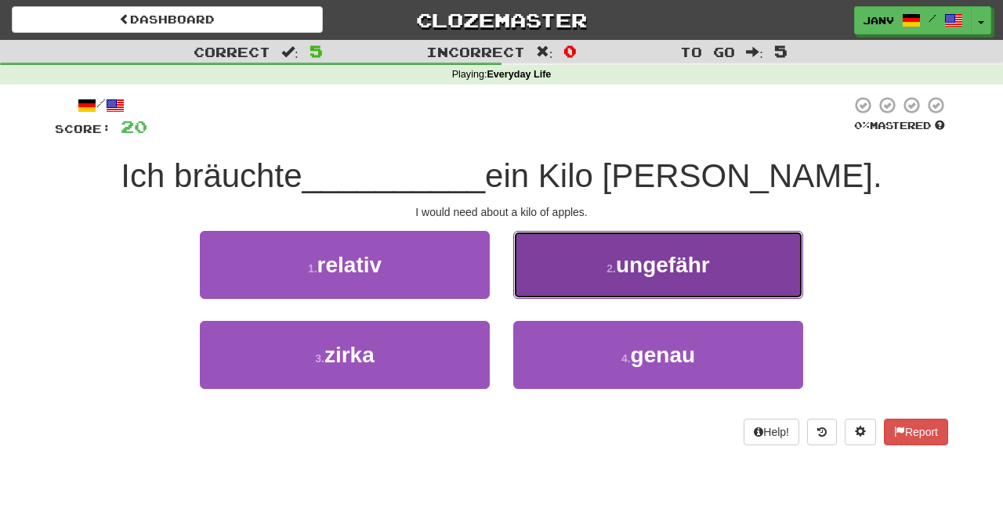
click at [685, 287] on button "2 . ungefähr" at bounding box center [658, 265] width 290 height 68
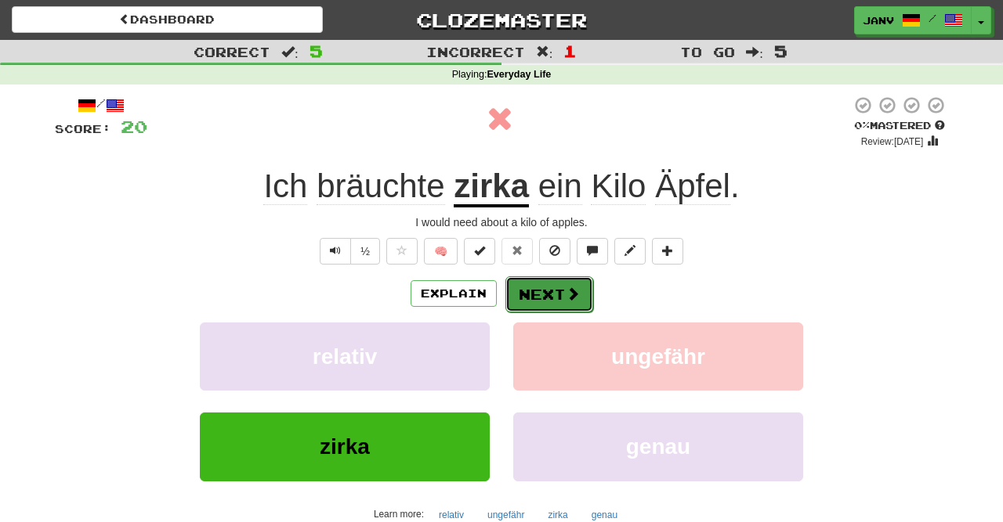
click at [557, 285] on button "Next" at bounding box center [549, 294] width 88 height 36
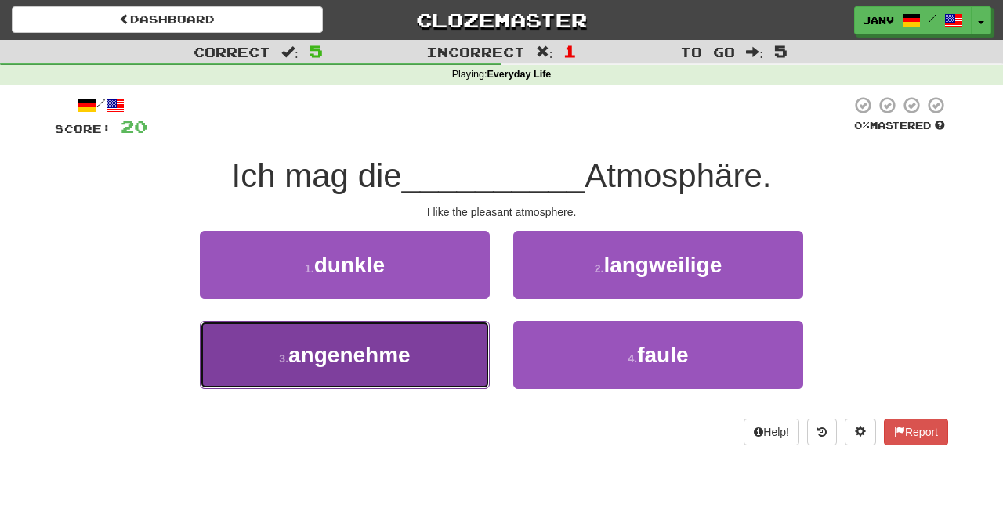
click at [435, 364] on button "3 . angenehme" at bounding box center [345, 355] width 290 height 68
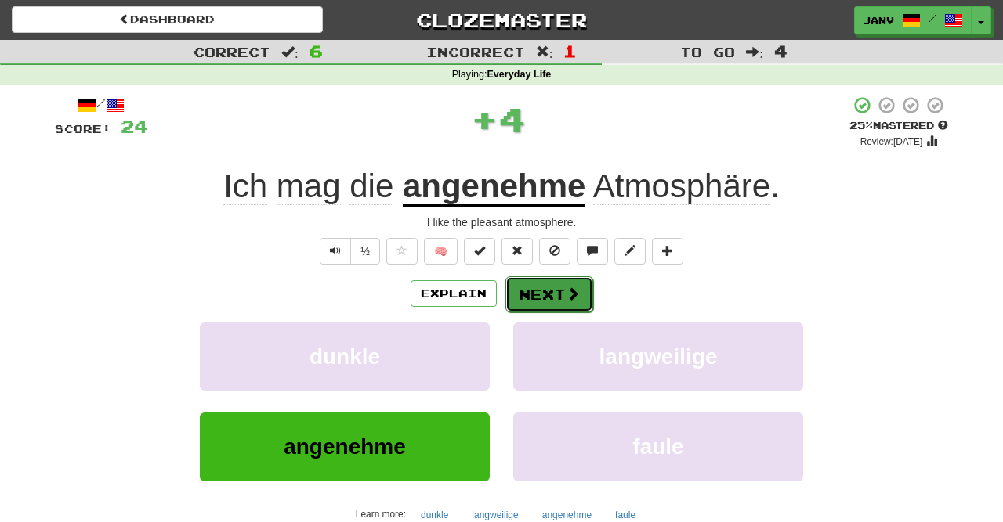
click at [552, 298] on button "Next" at bounding box center [549, 294] width 88 height 36
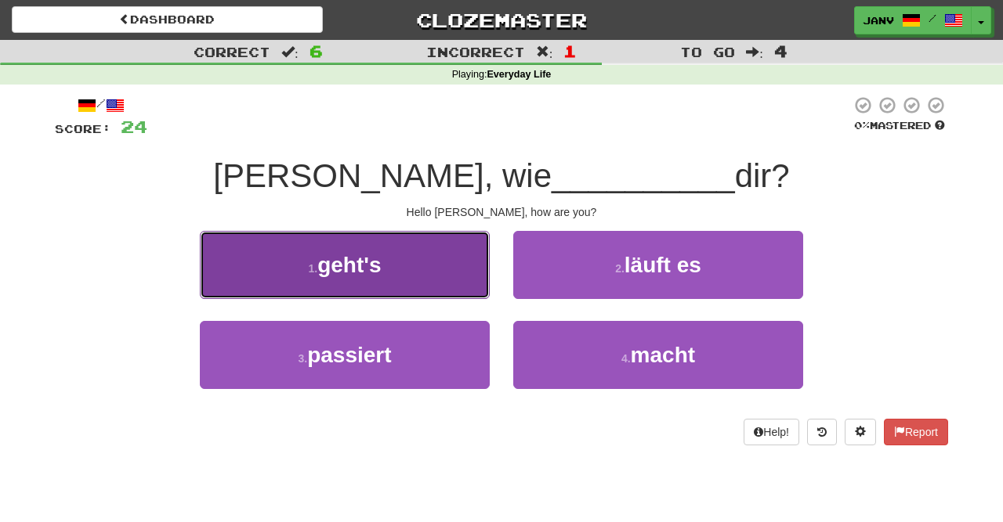
click at [383, 272] on button "1 . geht's" at bounding box center [345, 265] width 290 height 68
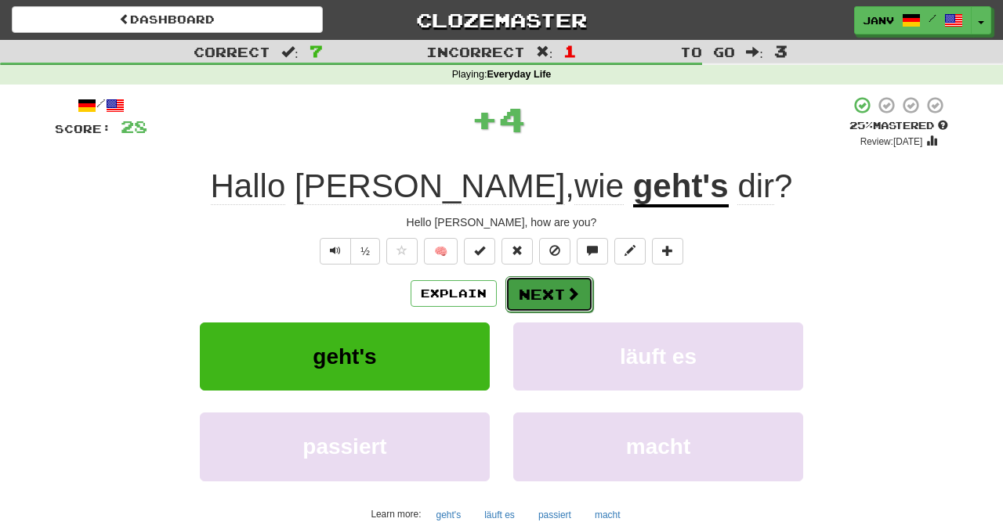
click at [526, 294] on button "Next" at bounding box center [549, 294] width 88 height 36
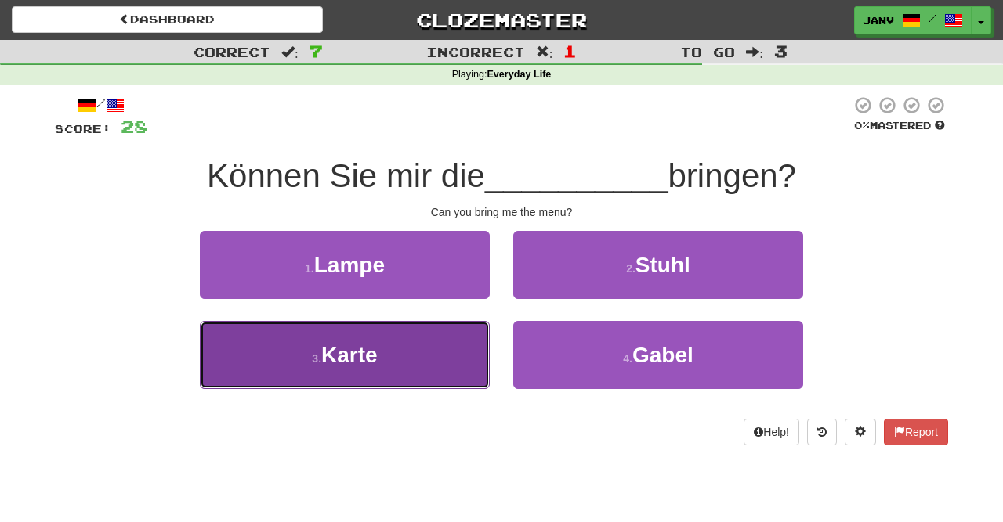
click at [428, 359] on button "3 . Karte" at bounding box center [345, 355] width 290 height 68
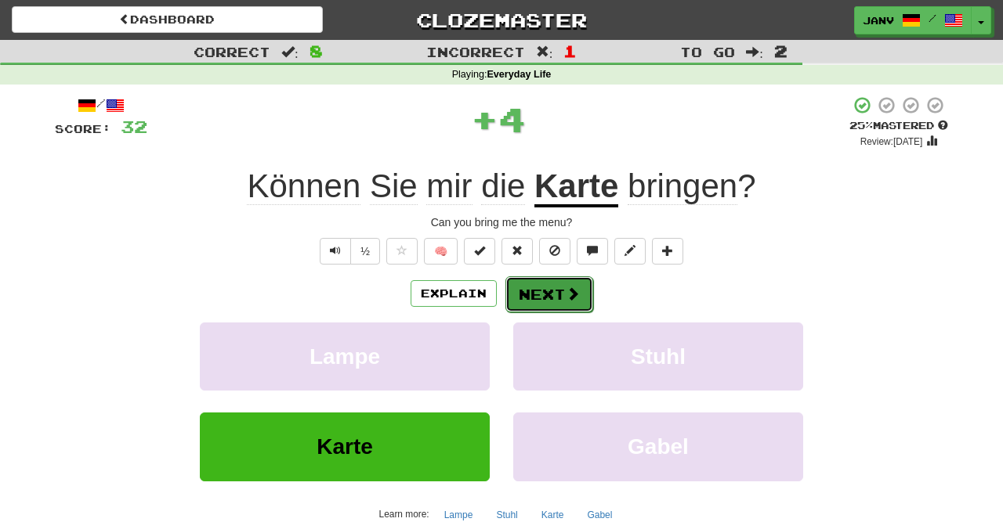
click at [555, 295] on button "Next" at bounding box center [549, 294] width 88 height 36
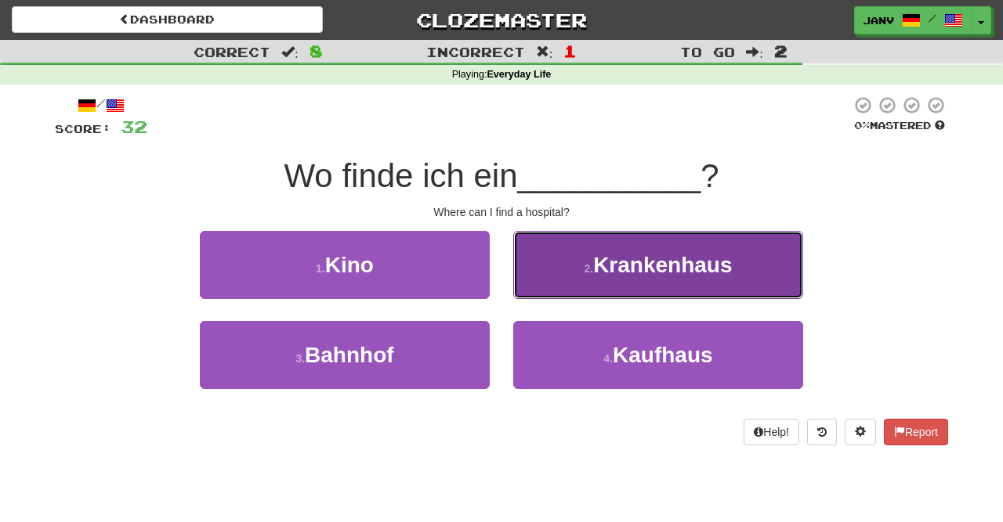
click at [613, 288] on button "2 . Krankenhaus" at bounding box center [658, 265] width 290 height 68
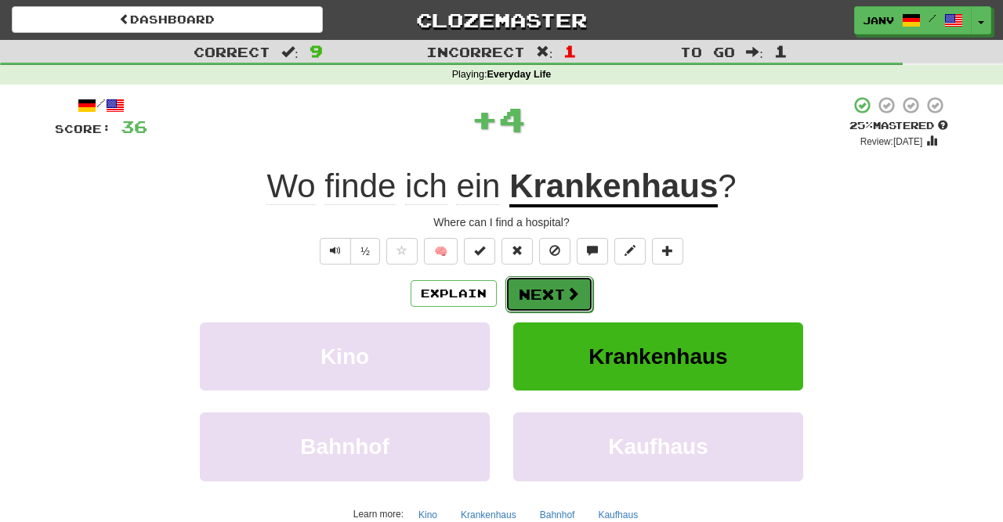
click at [537, 281] on button "Next" at bounding box center [549, 294] width 88 height 36
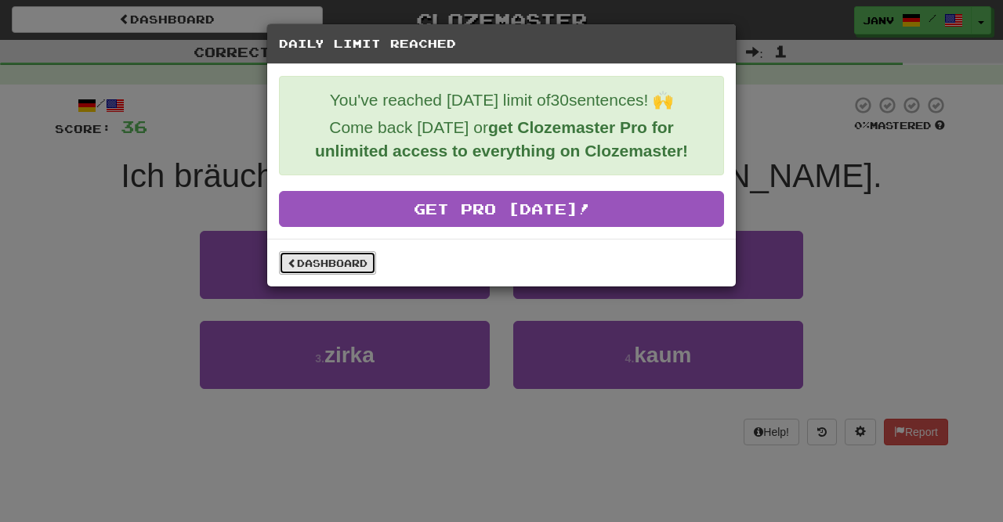
click at [353, 256] on link "Dashboard" at bounding box center [327, 262] width 97 height 23
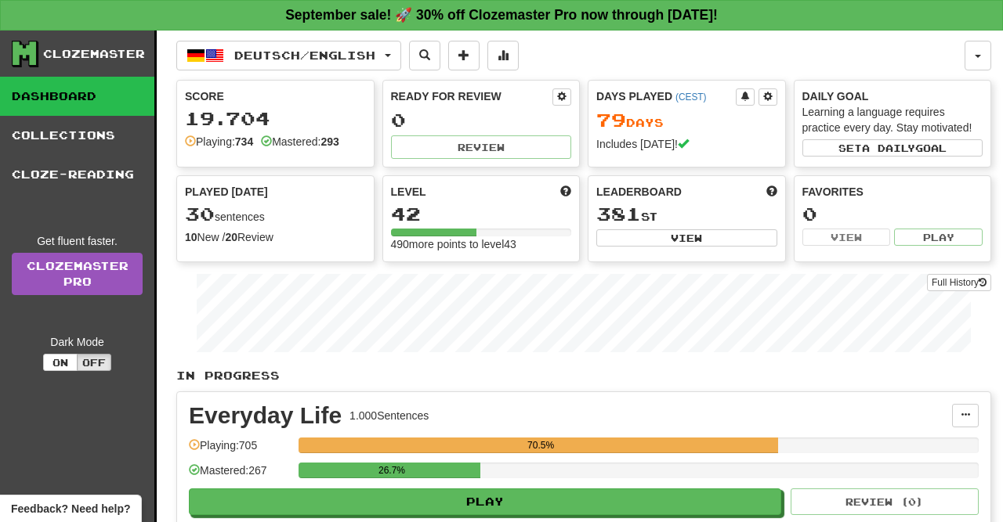
click at [114, 86] on link "Dashboard" at bounding box center [77, 96] width 154 height 39
click at [67, 85] on link "Dashboard" at bounding box center [77, 96] width 154 height 39
